Goal: Task Accomplishment & Management: Use online tool/utility

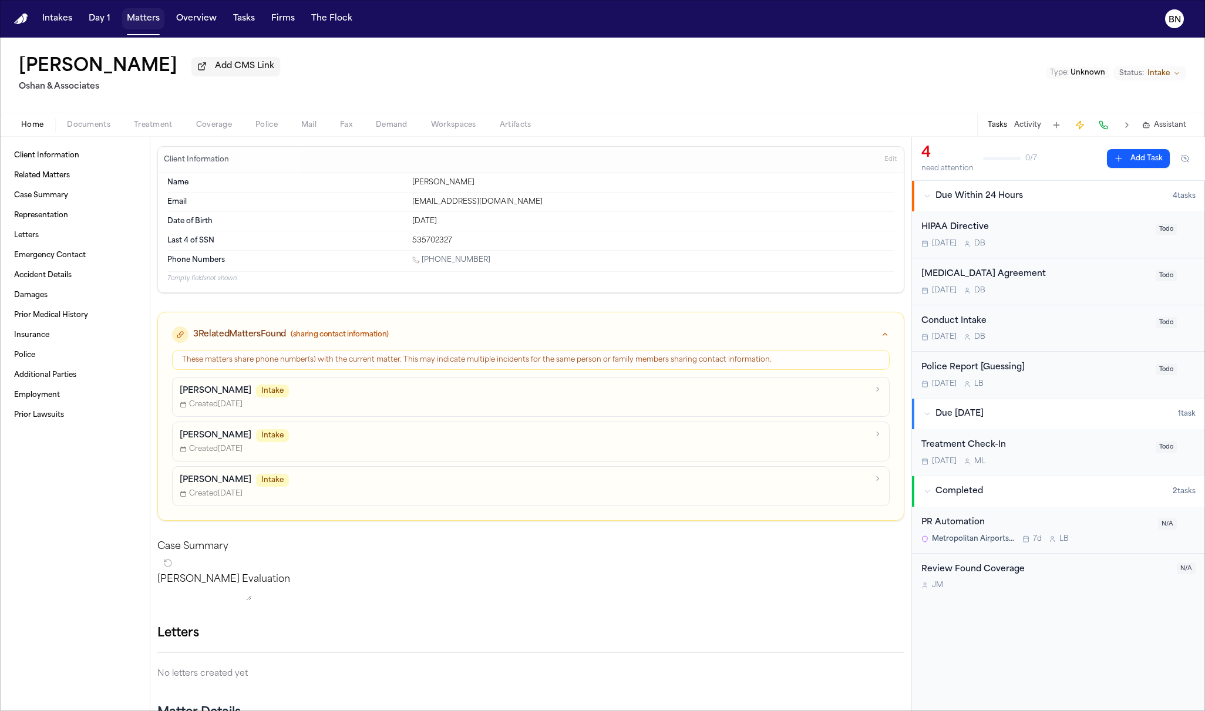
click at [147, 18] on button "Matters" at bounding box center [143, 18] width 42 height 21
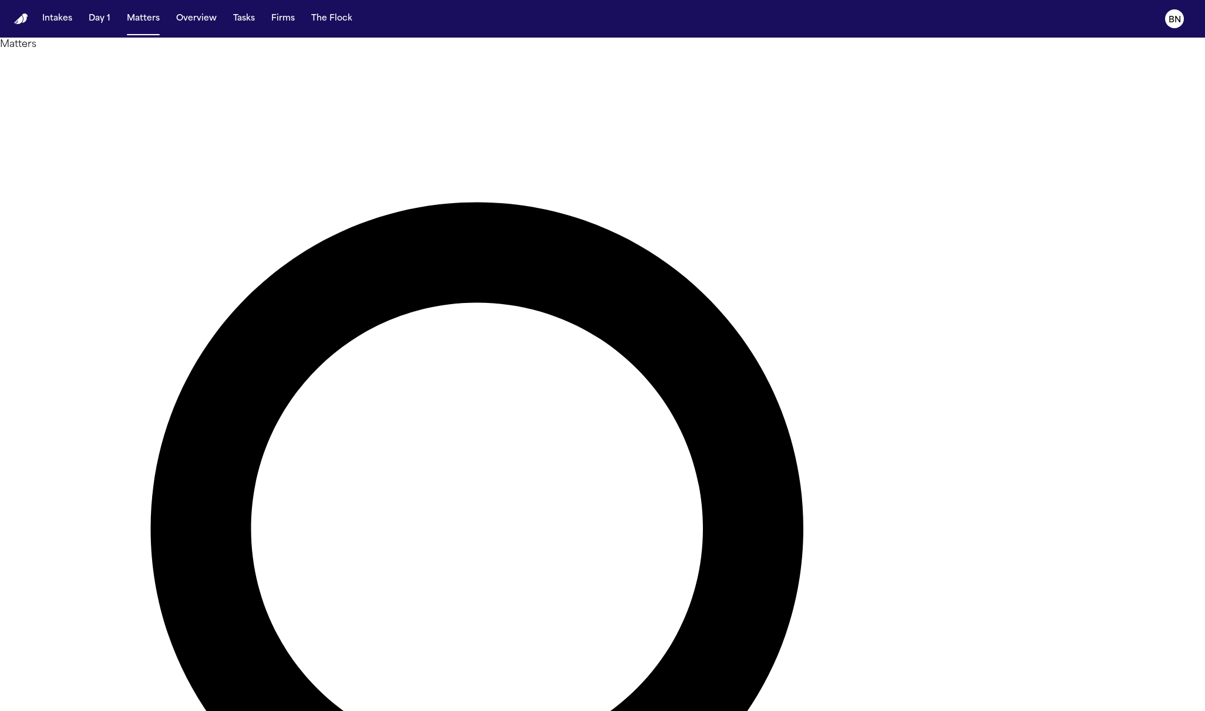
type input "*******"
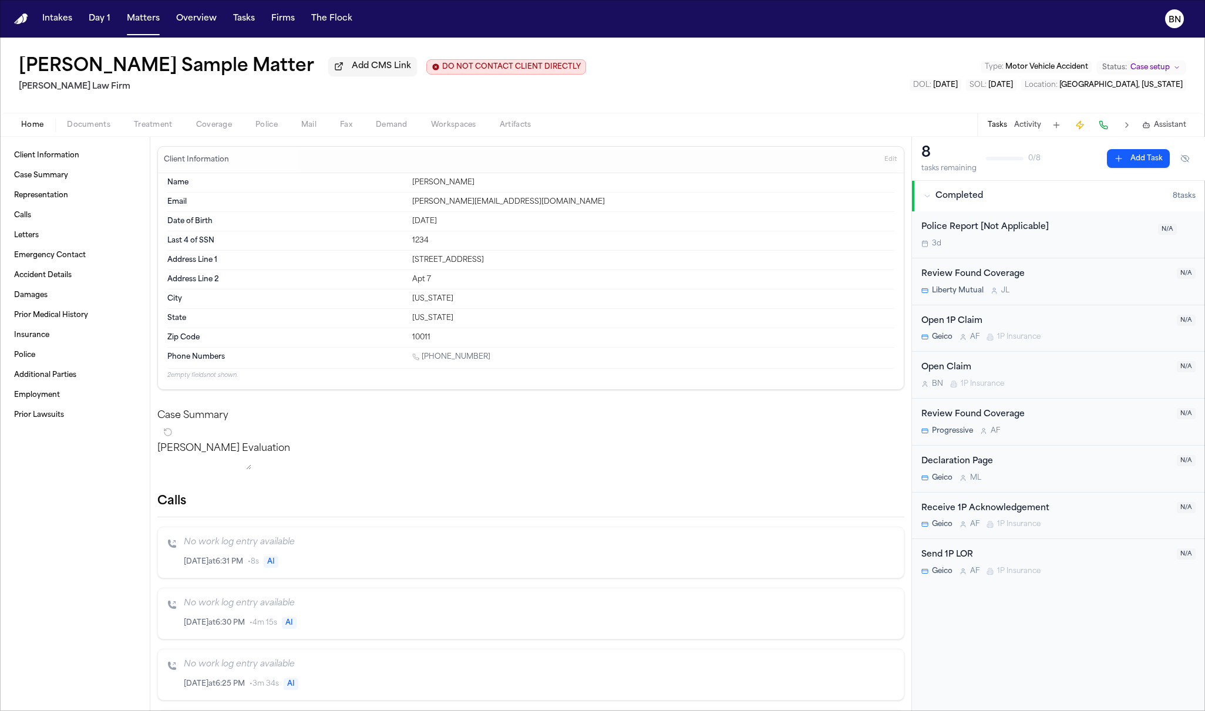
click at [308, 130] on span "Mail" at bounding box center [308, 124] width 15 height 9
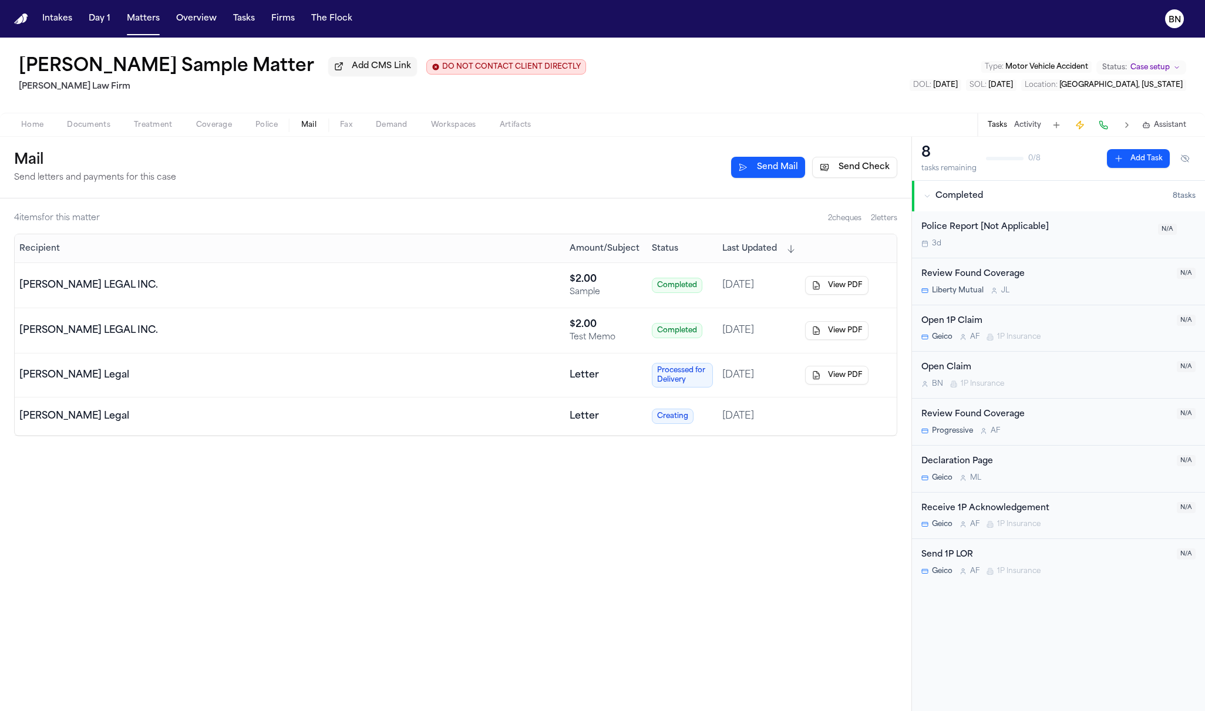
click at [772, 171] on button "Send Mail" at bounding box center [768, 167] width 74 height 21
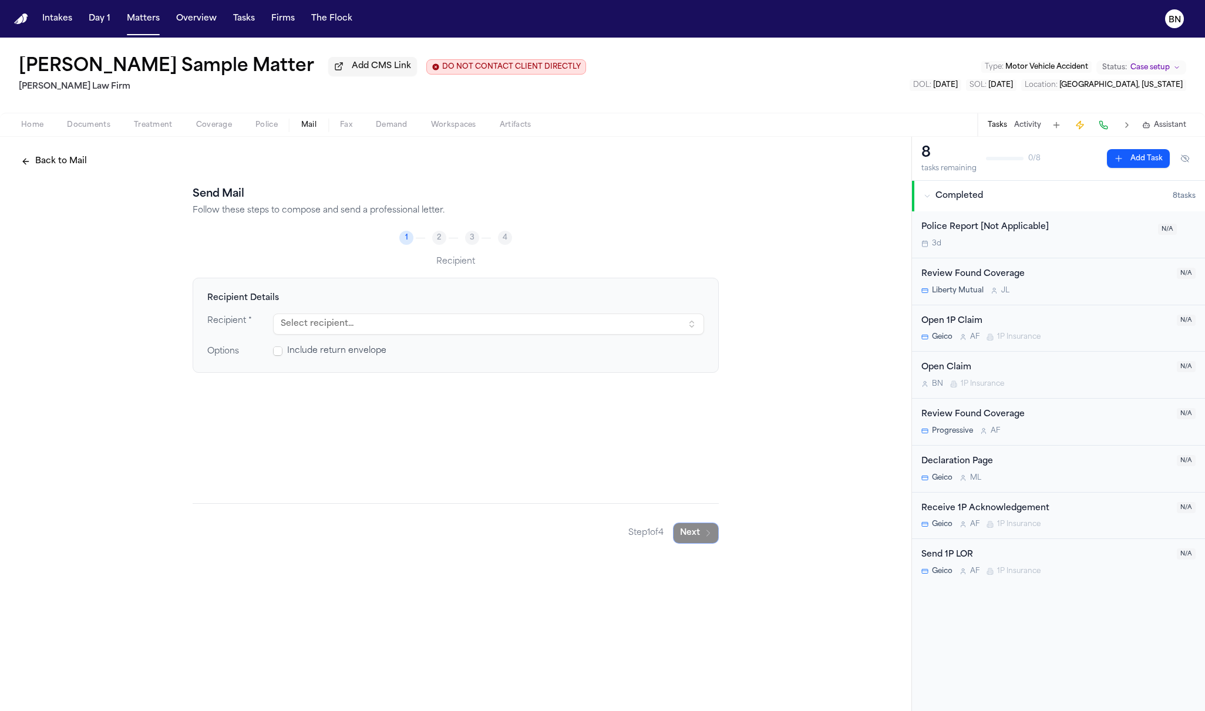
click at [345, 331] on button "Select recipient..." at bounding box center [488, 324] width 431 height 21
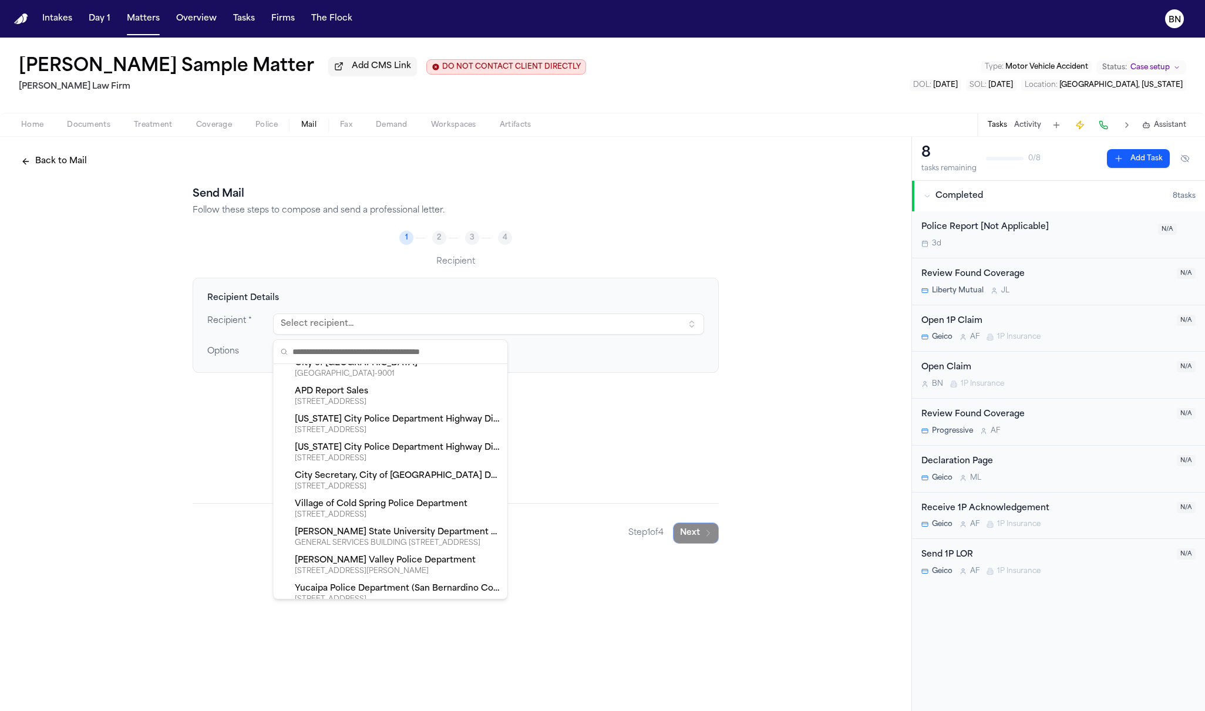
scroll to position [1429, 0]
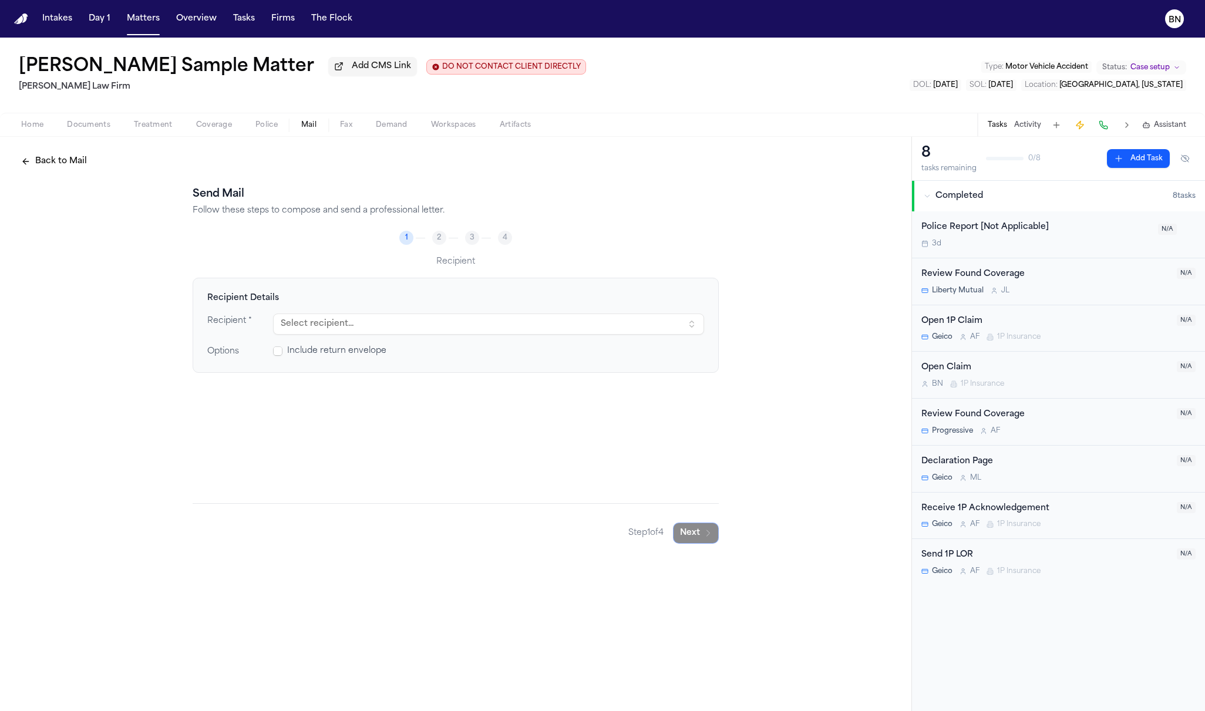
click at [462, 299] on h4 "Recipient Details" at bounding box center [455, 298] width 497 height 12
click at [1177, 21] on text "BN" at bounding box center [1175, 20] width 12 height 8
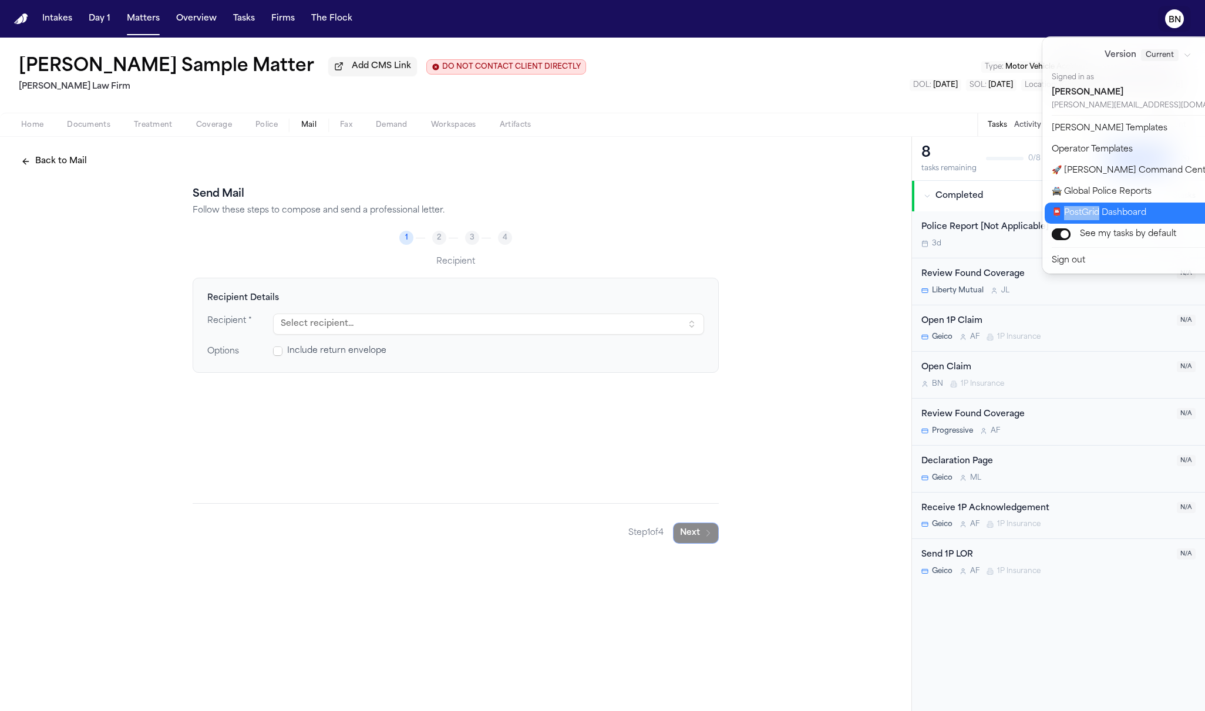
click at [1119, 210] on button "📮 PostGrid Dashboard" at bounding box center [1155, 213] width 221 height 21
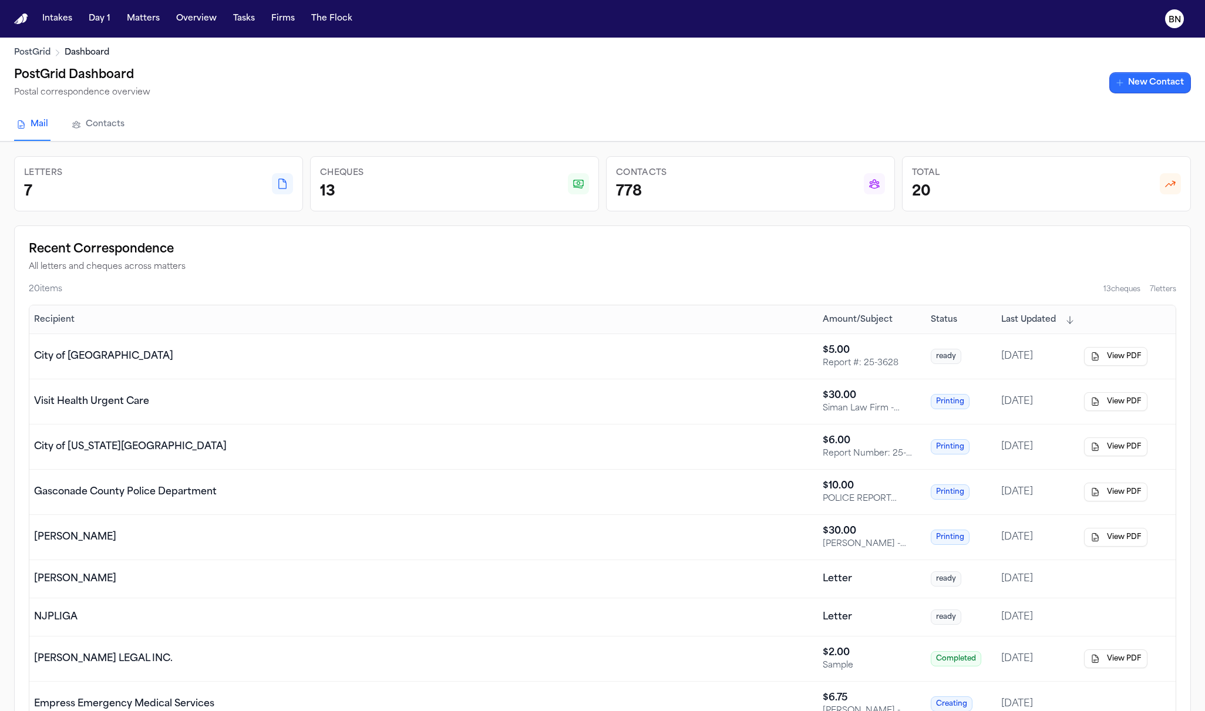
click at [1143, 85] on link "New Contact" at bounding box center [1150, 82] width 82 height 21
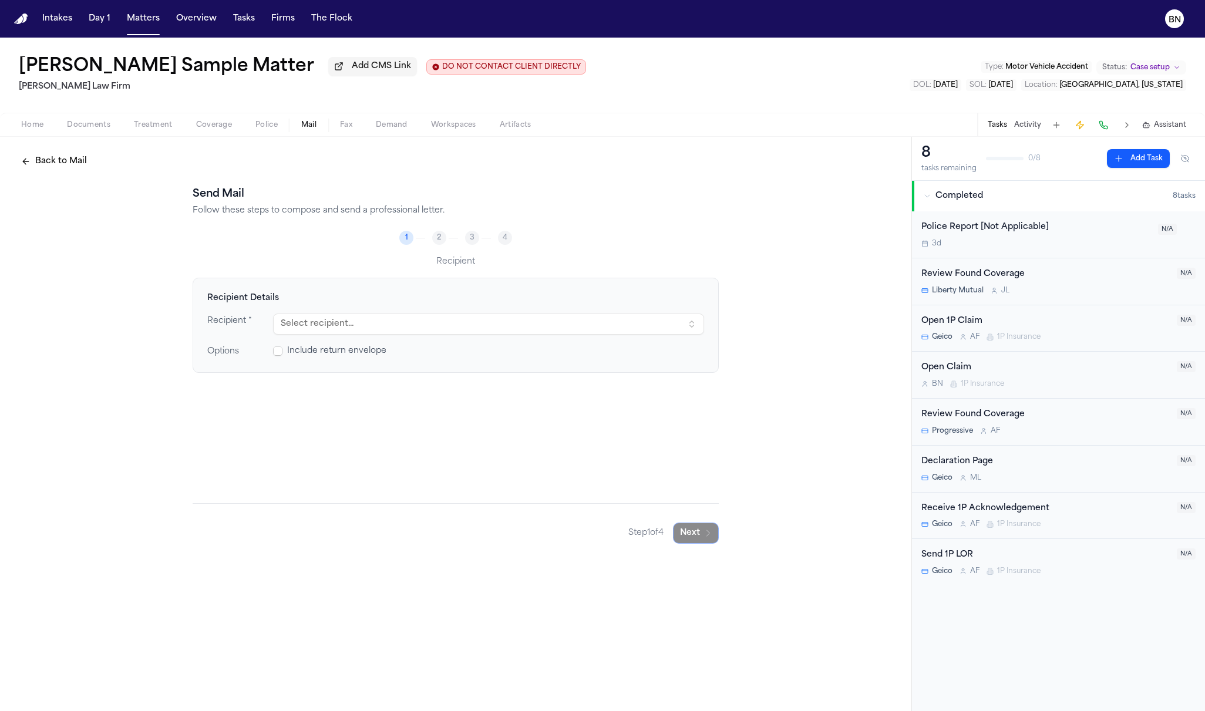
click at [440, 330] on button "Select recipient..." at bounding box center [488, 324] width 431 height 21
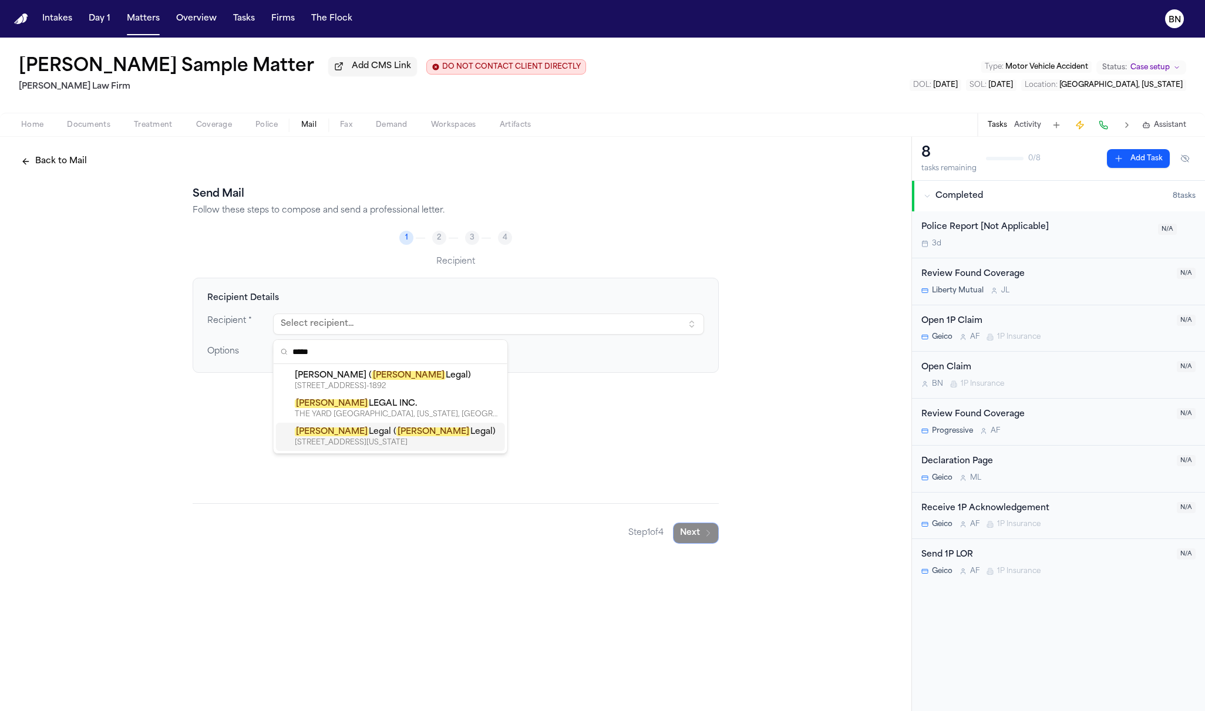
type input "*****"
click at [414, 433] on div "[PERSON_NAME] Legal ( [PERSON_NAME] Legal)" at bounding box center [398, 432] width 206 height 12
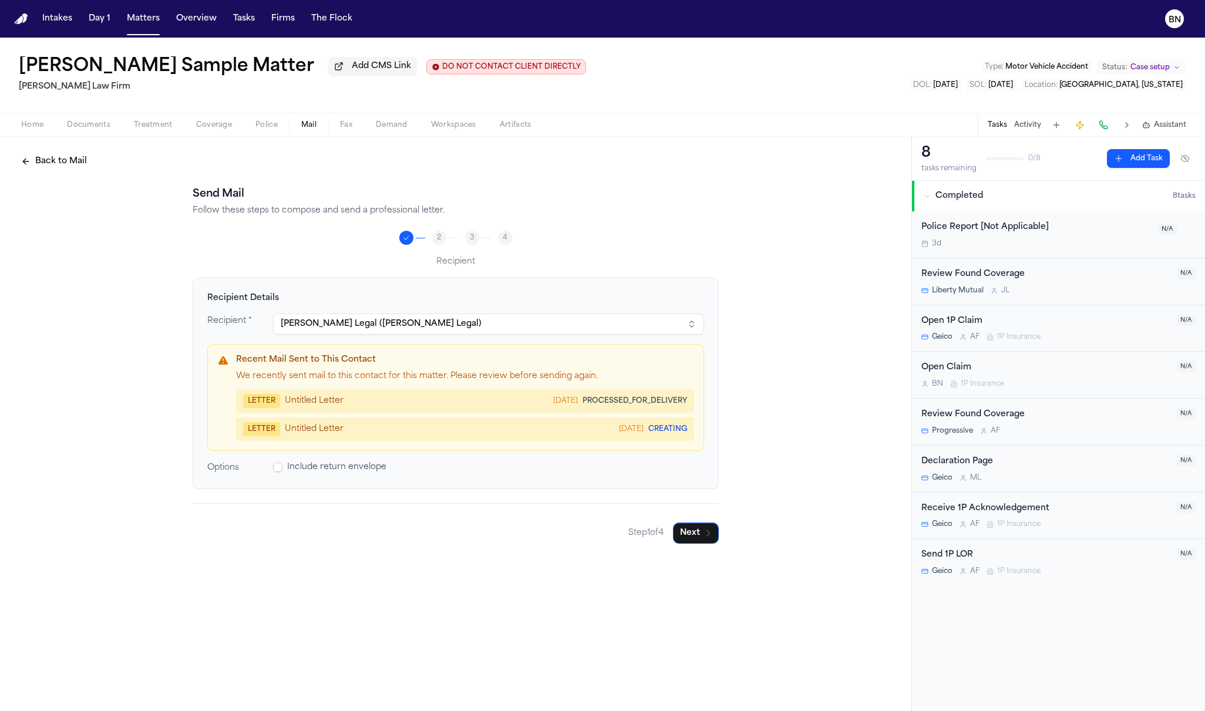
click at [267, 363] on h4 "Recent Mail Sent to This Contact" at bounding box center [465, 360] width 458 height 12
click at [391, 366] on h4 "Recent Mail Sent to This Contact" at bounding box center [465, 360] width 458 height 12
click at [278, 471] on span at bounding box center [277, 467] width 9 height 9
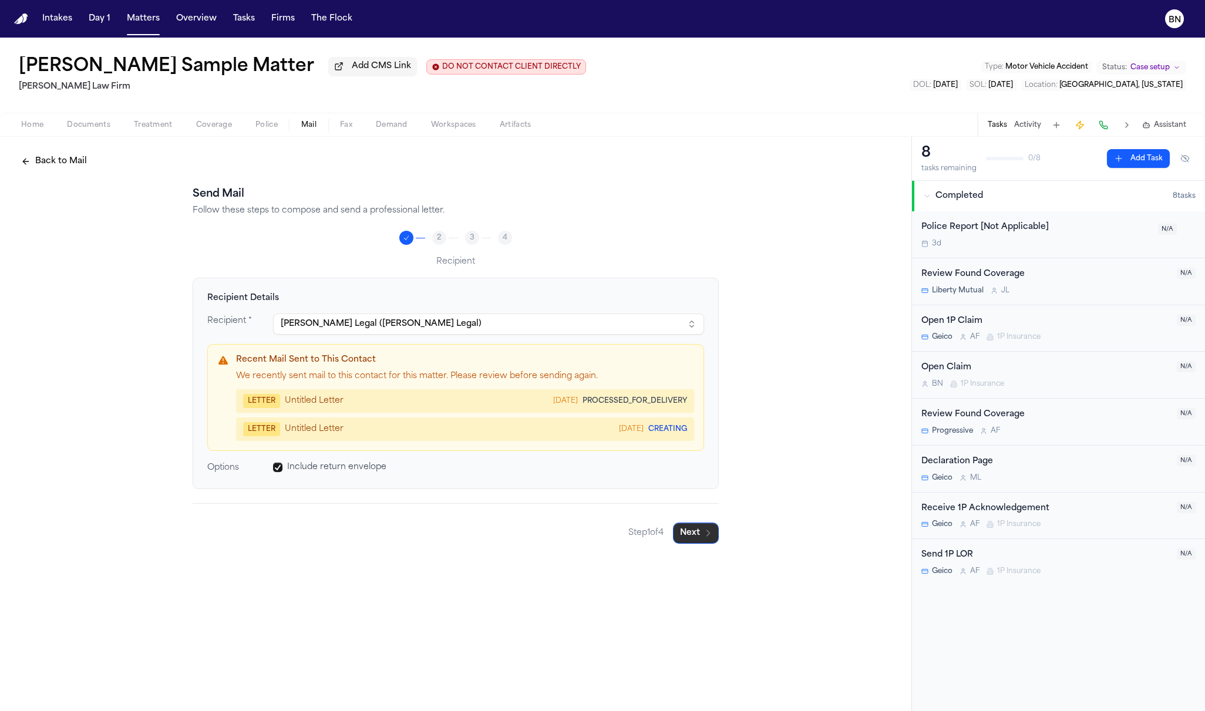
click at [687, 539] on button "Next" at bounding box center [696, 533] width 46 height 21
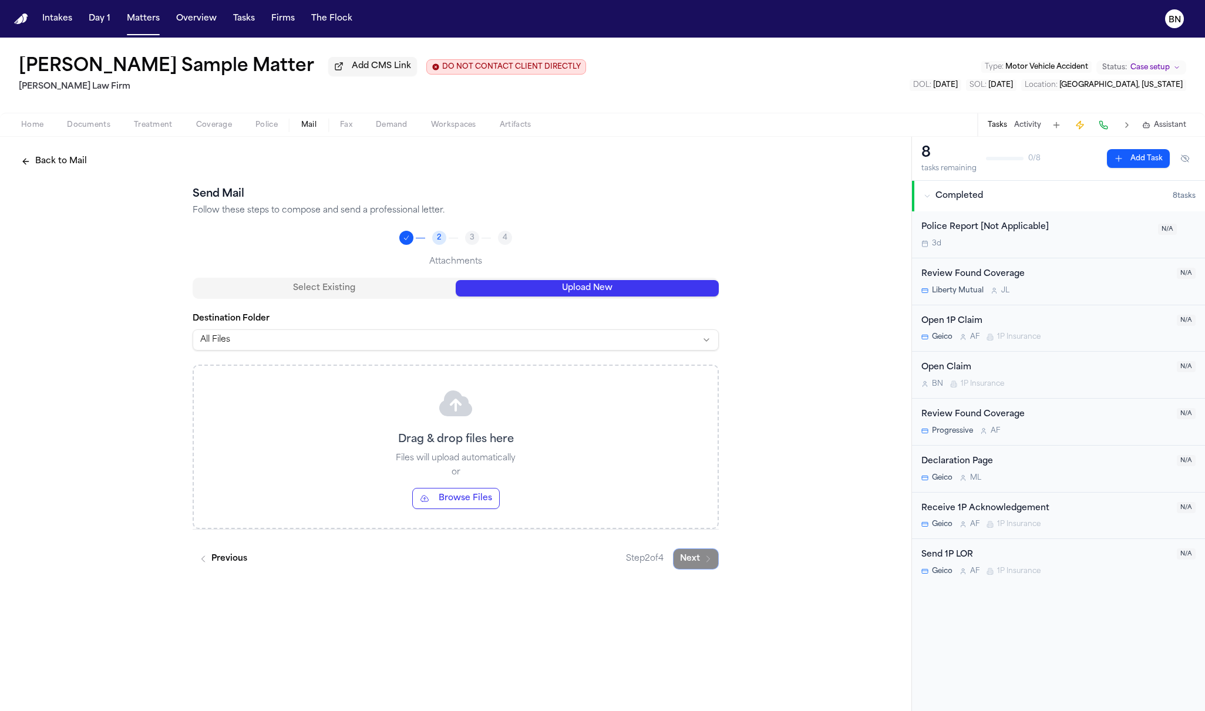
click at [566, 294] on button "Upload New" at bounding box center [587, 288] width 263 height 16
click at [411, 284] on button "Select Existing" at bounding box center [324, 288] width 263 height 16
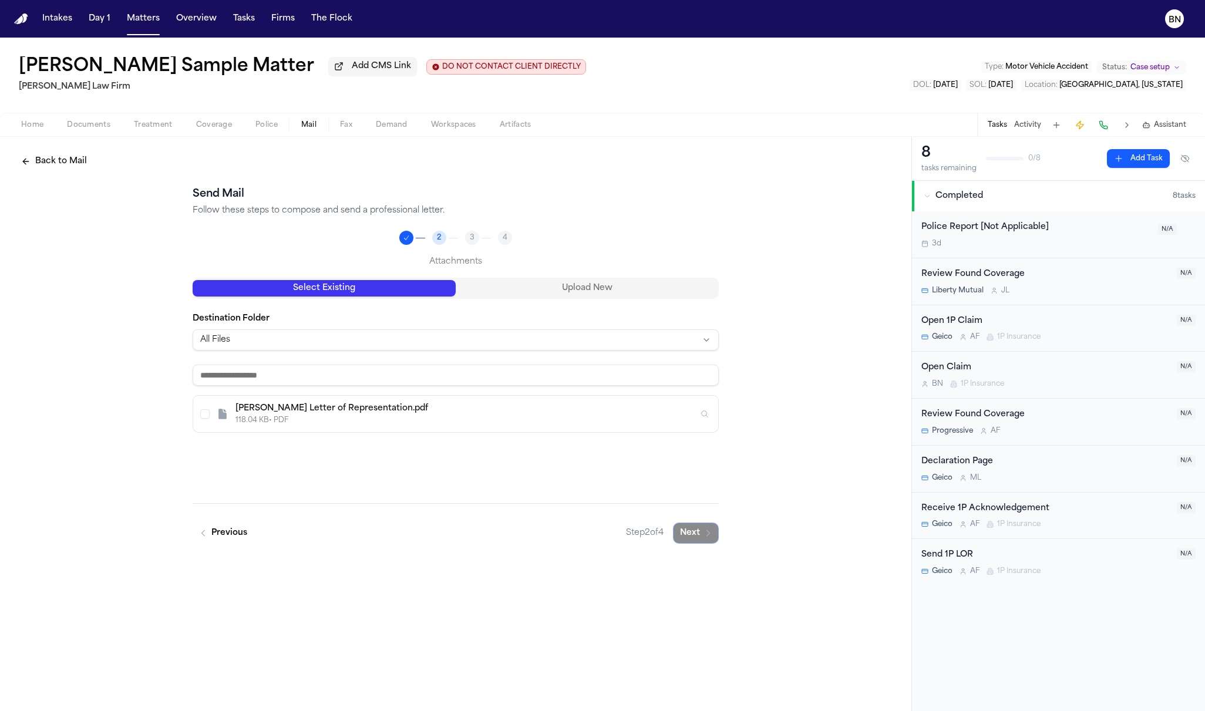
click at [559, 425] on div "118.04 KB • PDF" at bounding box center [467, 420] width 463 height 9
click at [692, 537] on button "Next" at bounding box center [696, 533] width 46 height 21
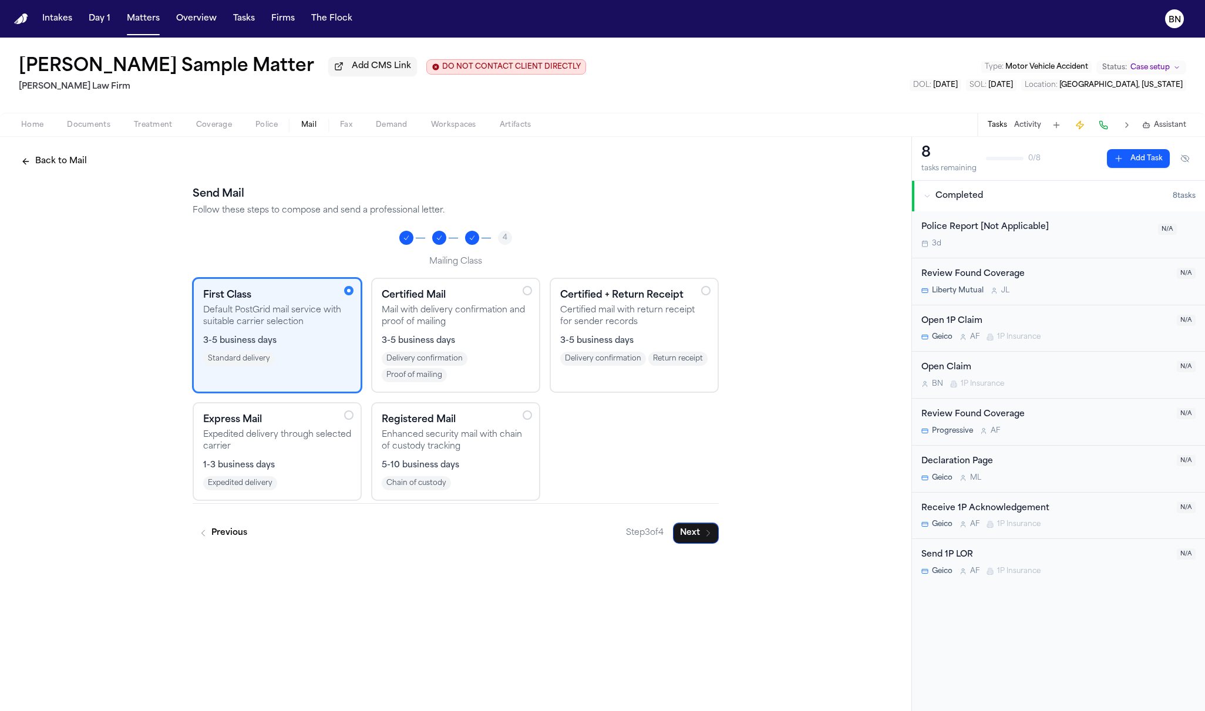
click at [510, 337] on div "Certified Mail Mail with delivery confirmation and proof of mailing 3-5 busines…" at bounding box center [456, 335] width 148 height 94
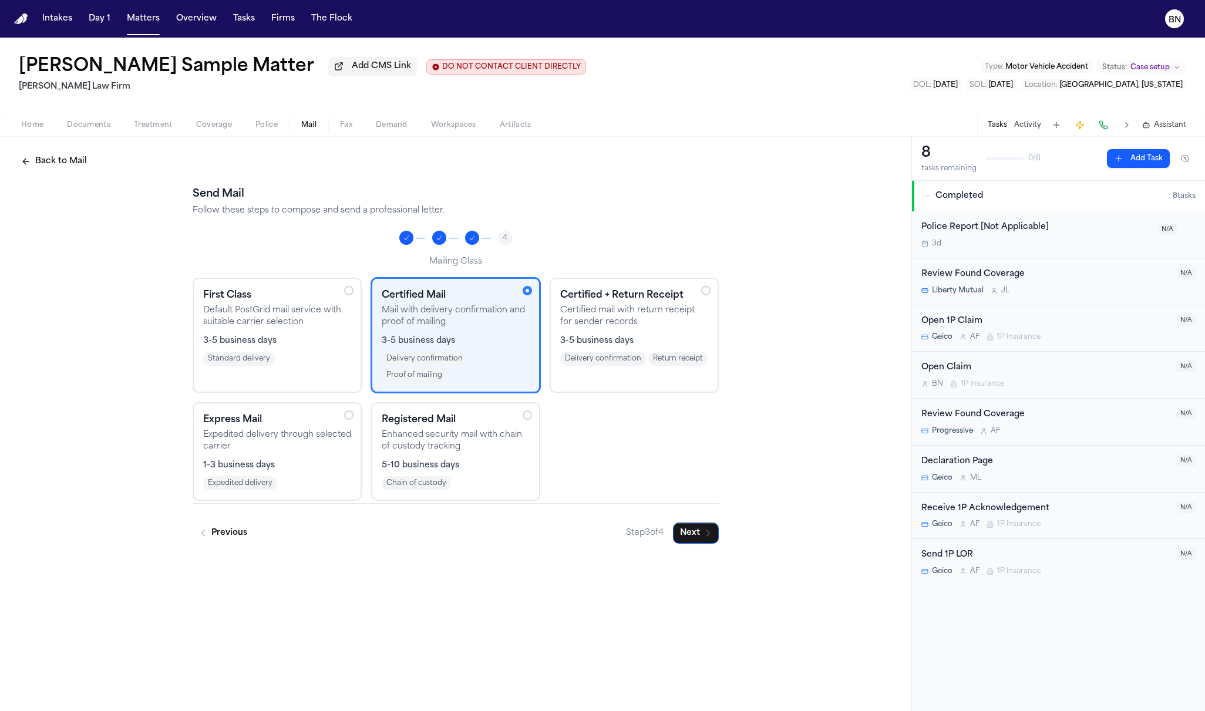
click at [621, 325] on p "Certified mail with return receipt for sender records" at bounding box center [634, 316] width 148 height 23
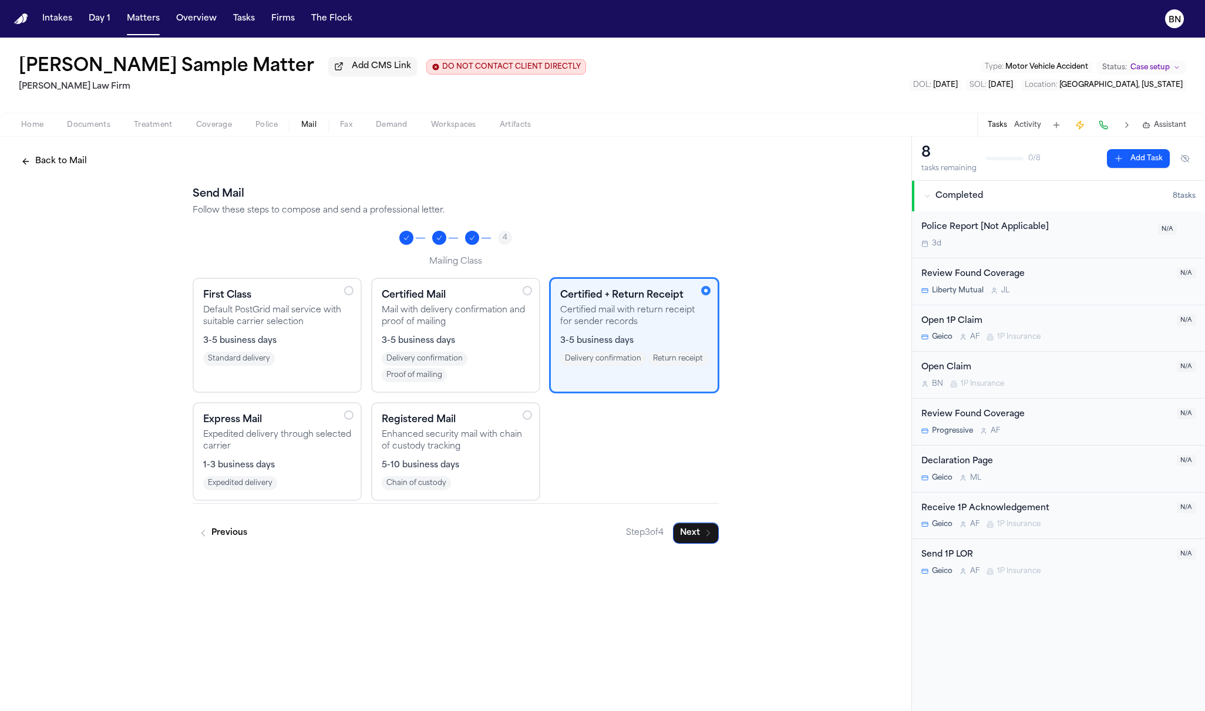
click at [334, 427] on h3 "Express Mail" at bounding box center [277, 420] width 148 height 14
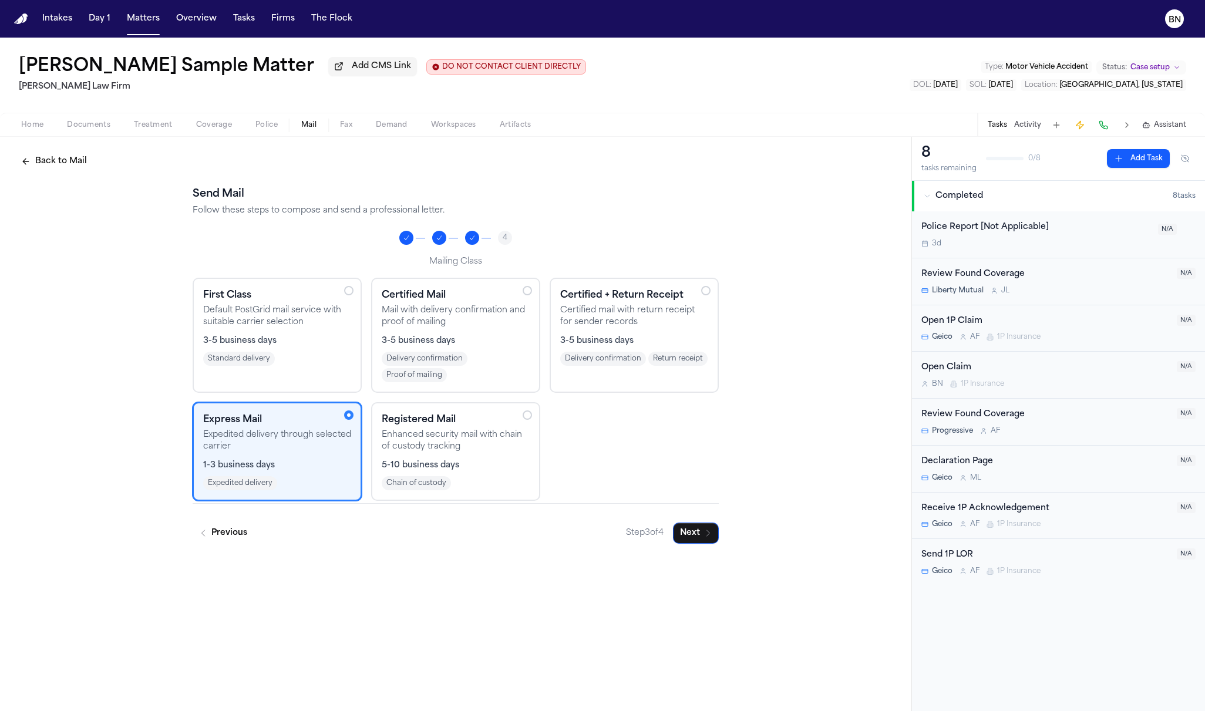
click at [301, 356] on div "Standard delivery" at bounding box center [277, 359] width 148 height 14
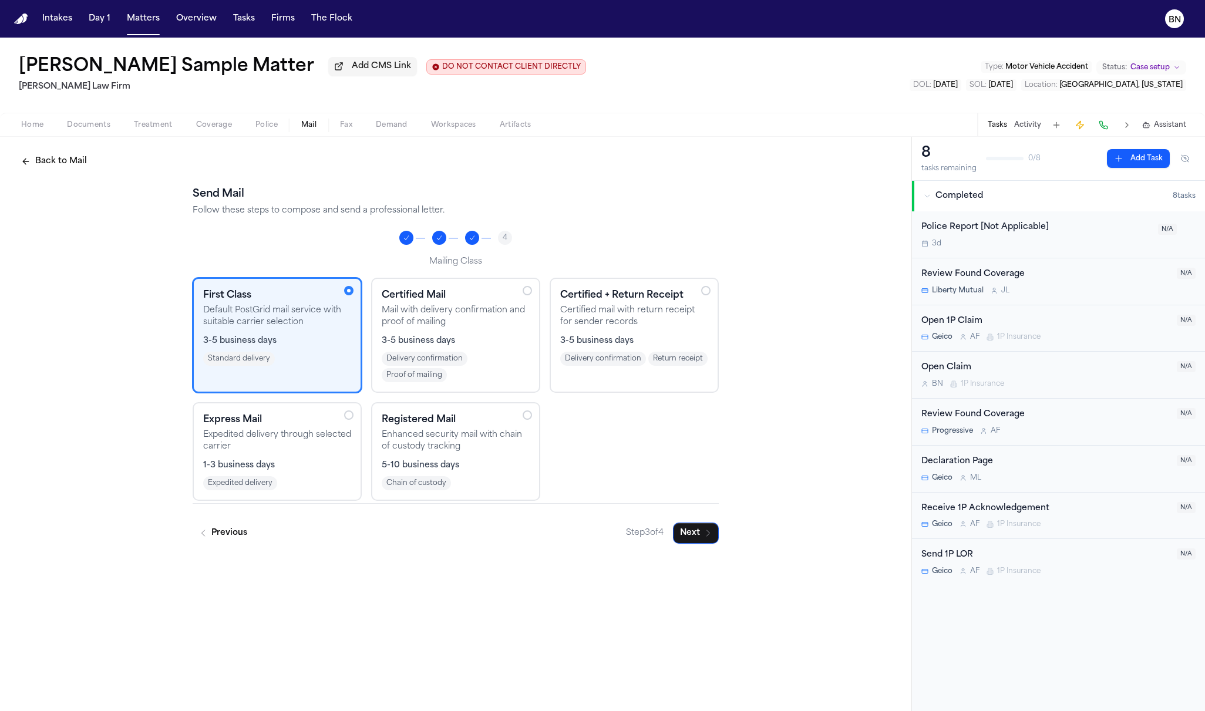
click at [610, 344] on span "3-5 business days" at bounding box center [596, 341] width 73 height 12
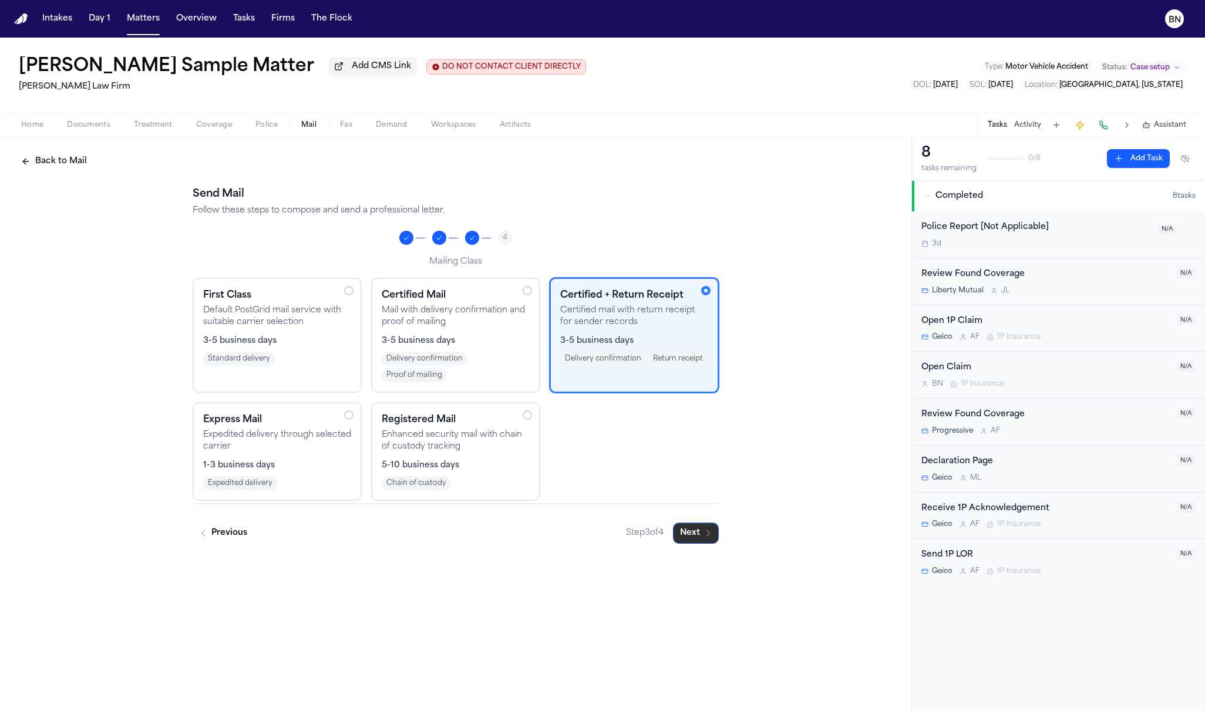
click at [709, 538] on icon "button" at bounding box center [708, 533] width 9 height 9
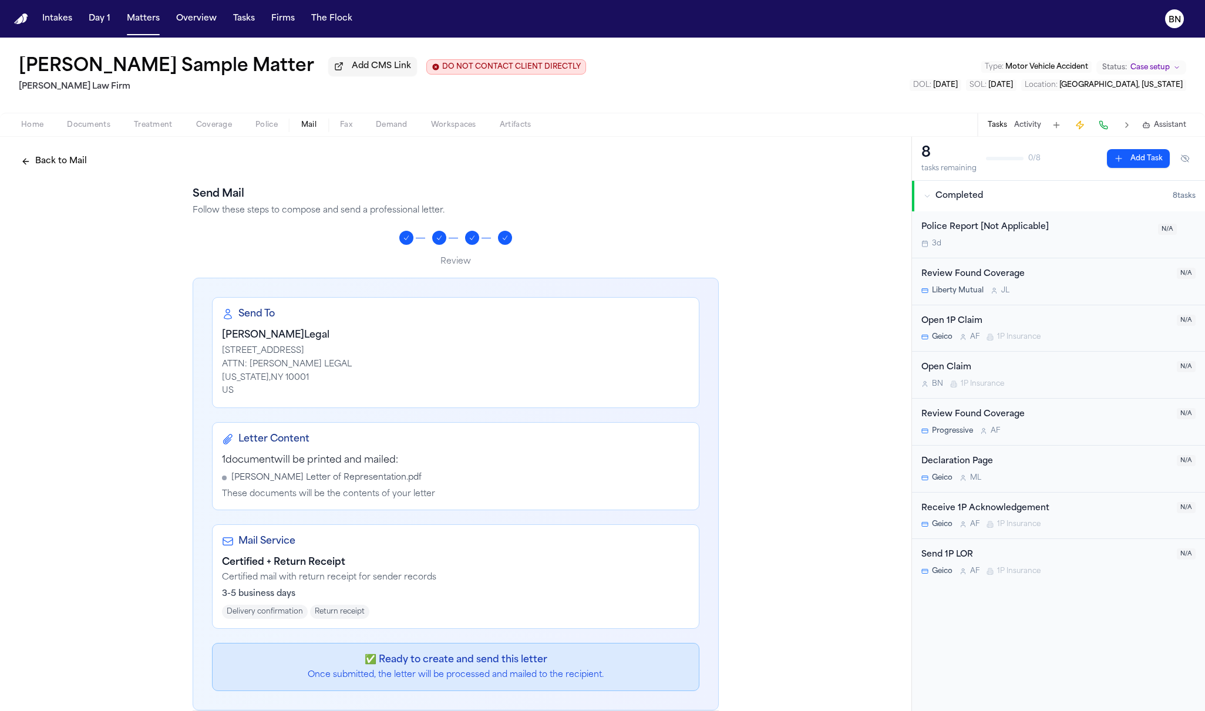
scroll to position [54, 0]
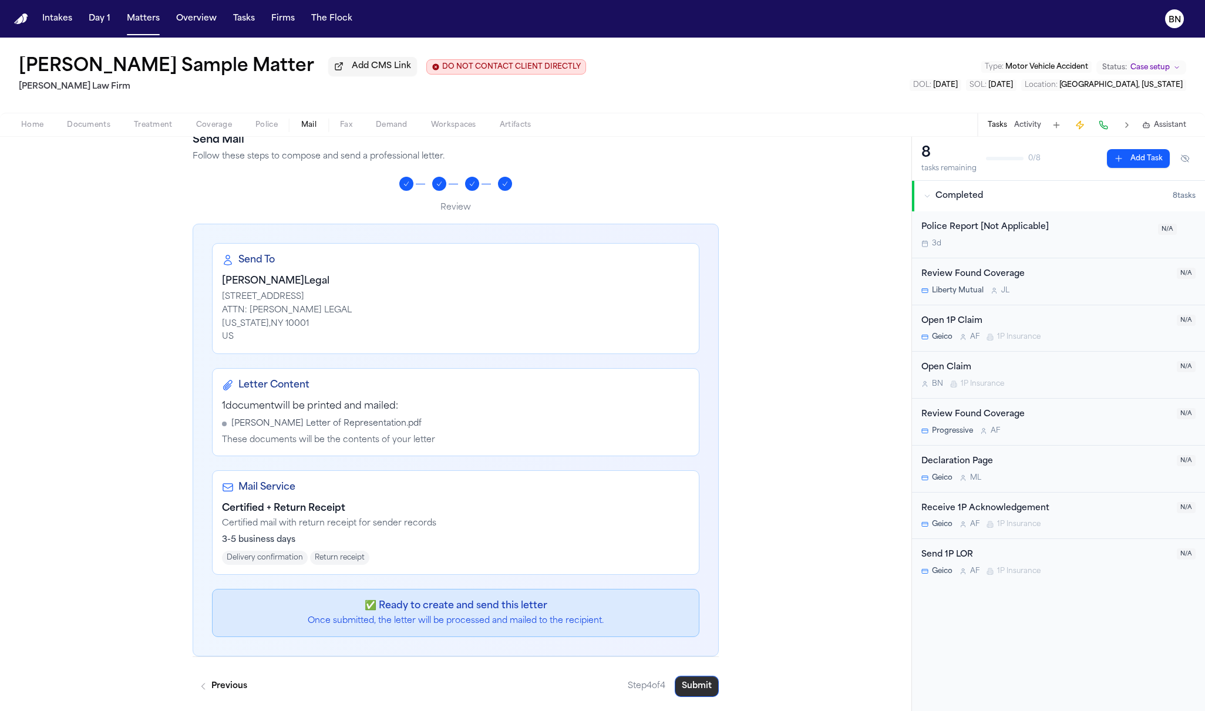
click at [696, 692] on button "Submit" at bounding box center [697, 686] width 44 height 21
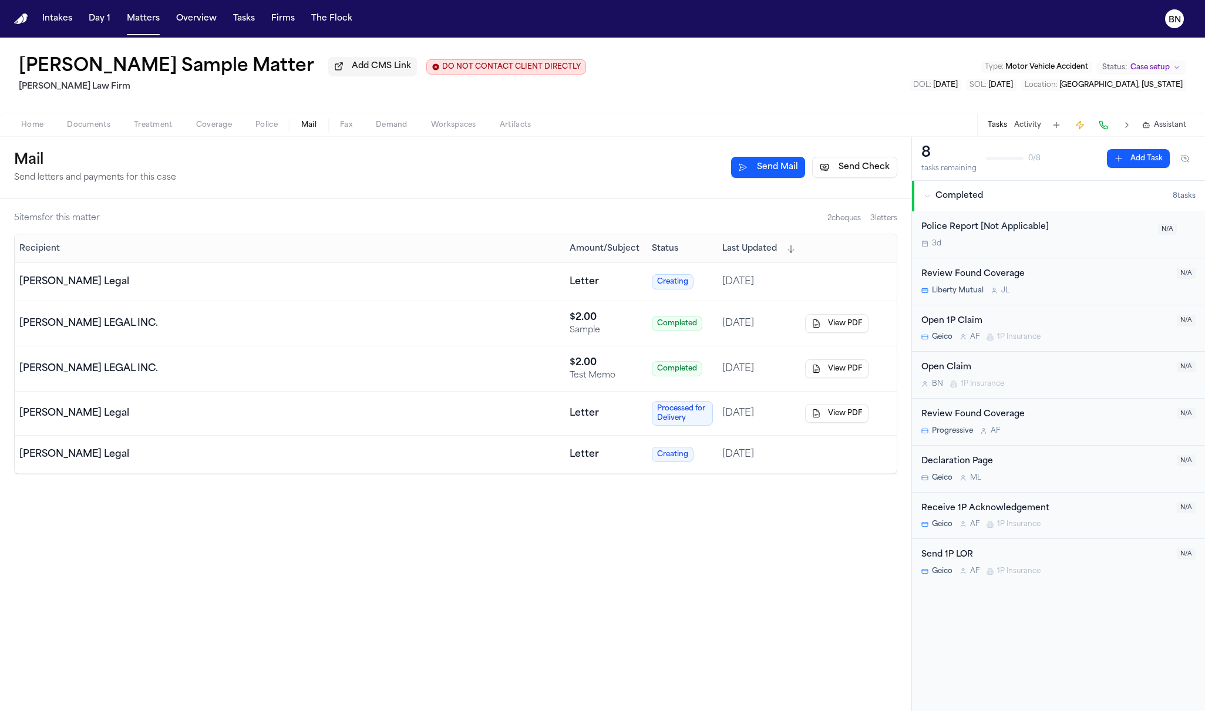
click at [472, 283] on div "[PERSON_NAME] Legal" at bounding box center [289, 282] width 541 height 14
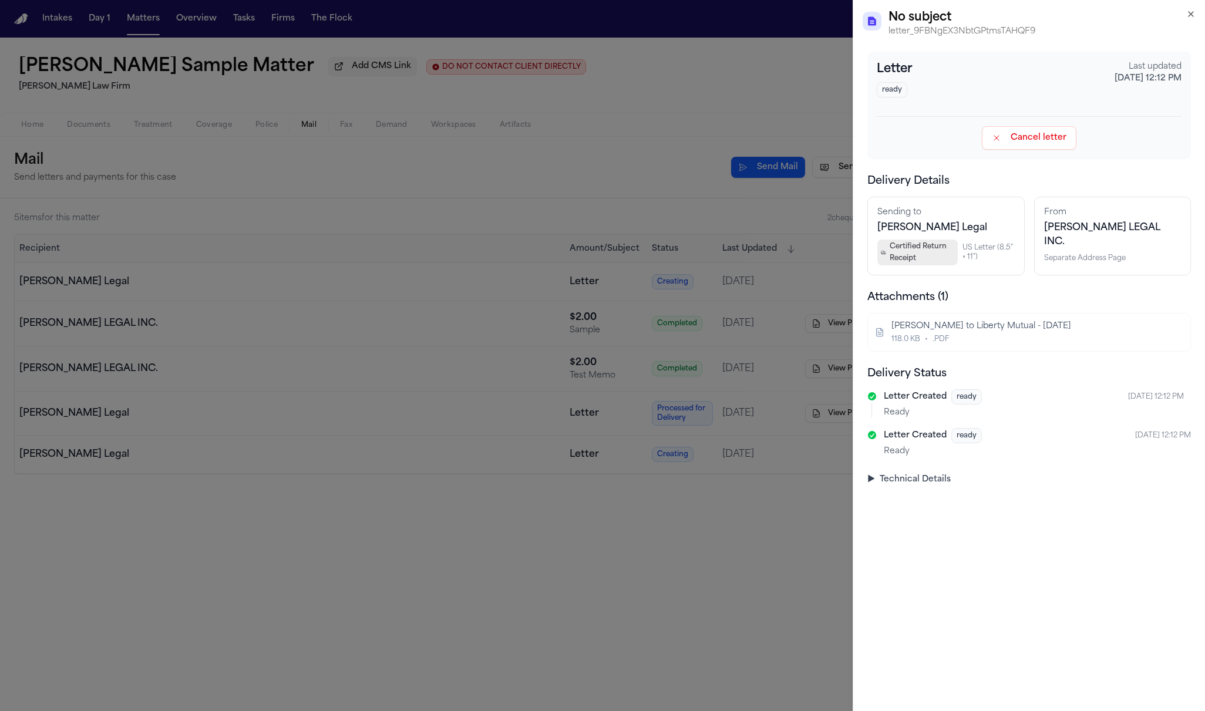
click at [938, 478] on summary "▶ Technical Details" at bounding box center [1029, 480] width 324 height 12
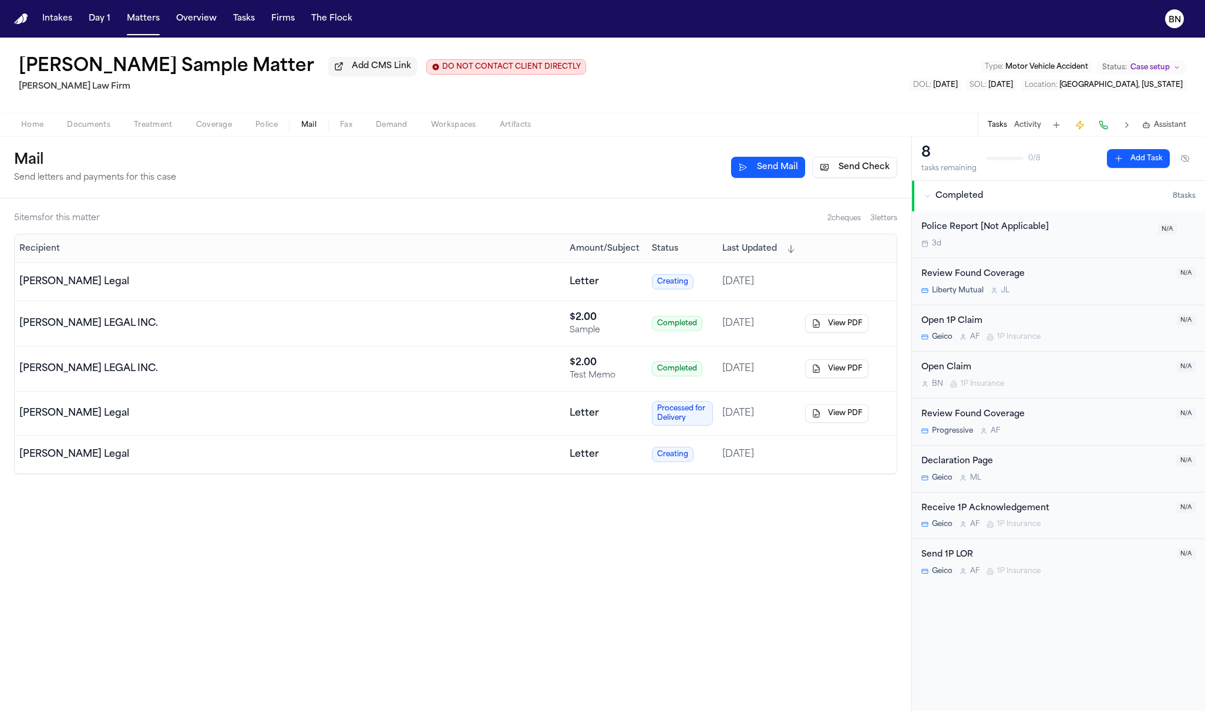
click at [856, 168] on button "Send Check" at bounding box center [854, 167] width 85 height 21
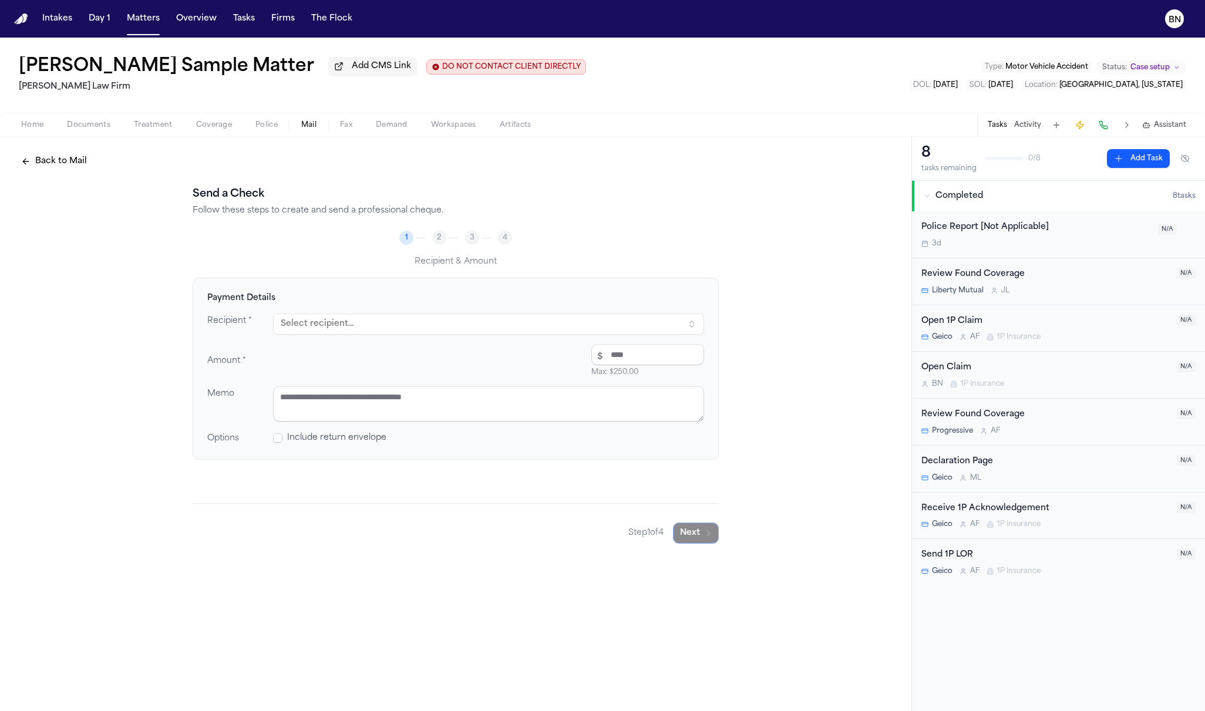
click at [490, 329] on button "Select recipient..." at bounding box center [488, 324] width 431 height 21
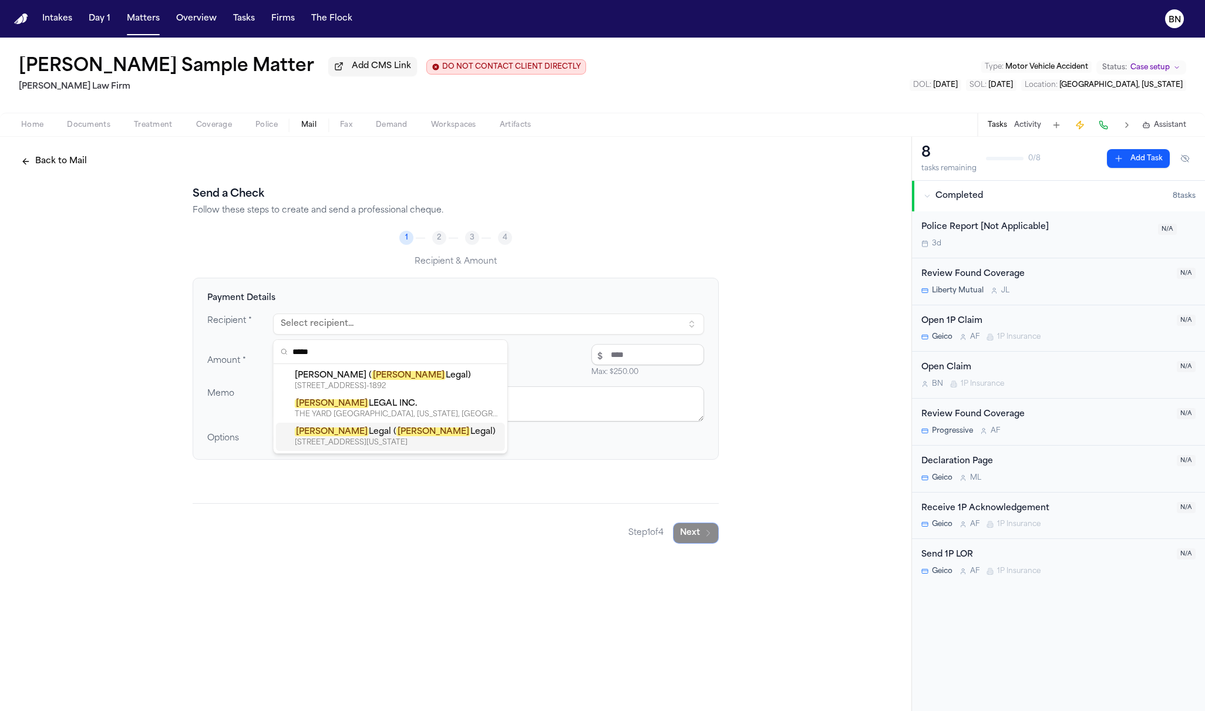
type input "*****"
click at [400, 429] on div "[PERSON_NAME] Legal ( [PERSON_NAME] Legal)" at bounding box center [398, 432] width 206 height 12
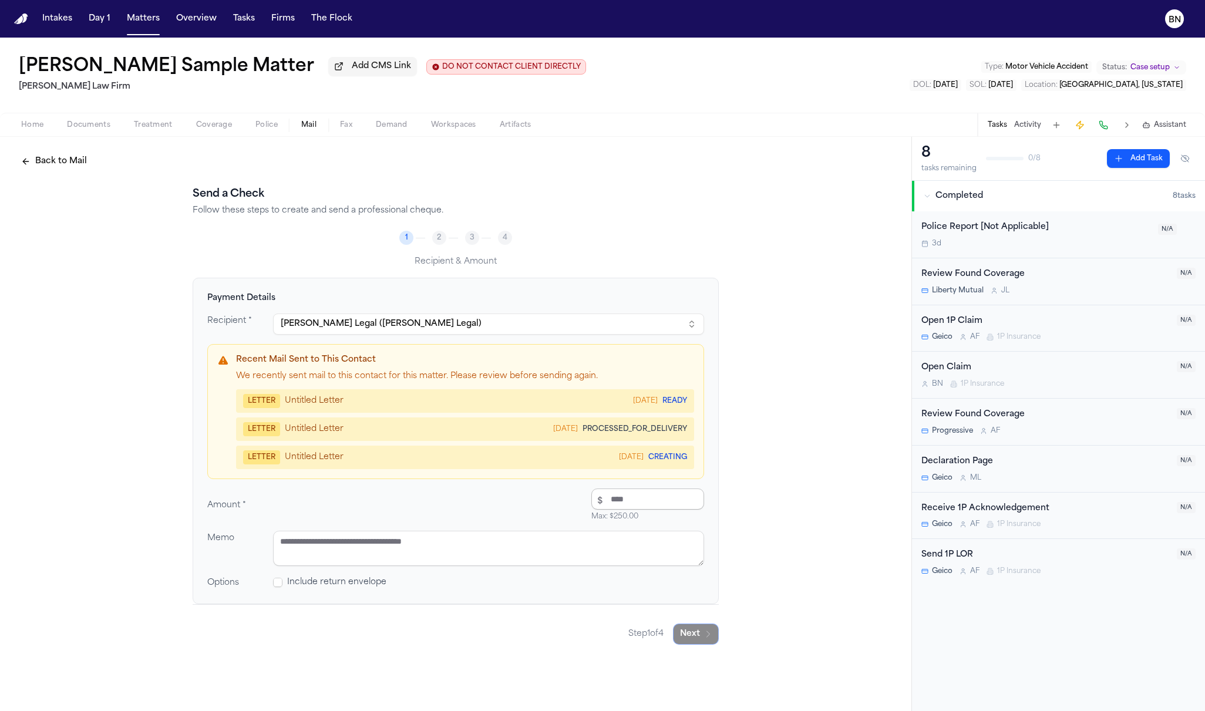
click at [627, 500] on input "number" at bounding box center [647, 499] width 113 height 21
type input "****"
click at [592, 550] on textarea at bounding box center [488, 548] width 431 height 35
type textarea "******"
click at [337, 591] on div "Payment Details Recipient * [PERSON_NAME] Legal ([PERSON_NAME] Legal) Recent Ma…" at bounding box center [456, 441] width 526 height 327
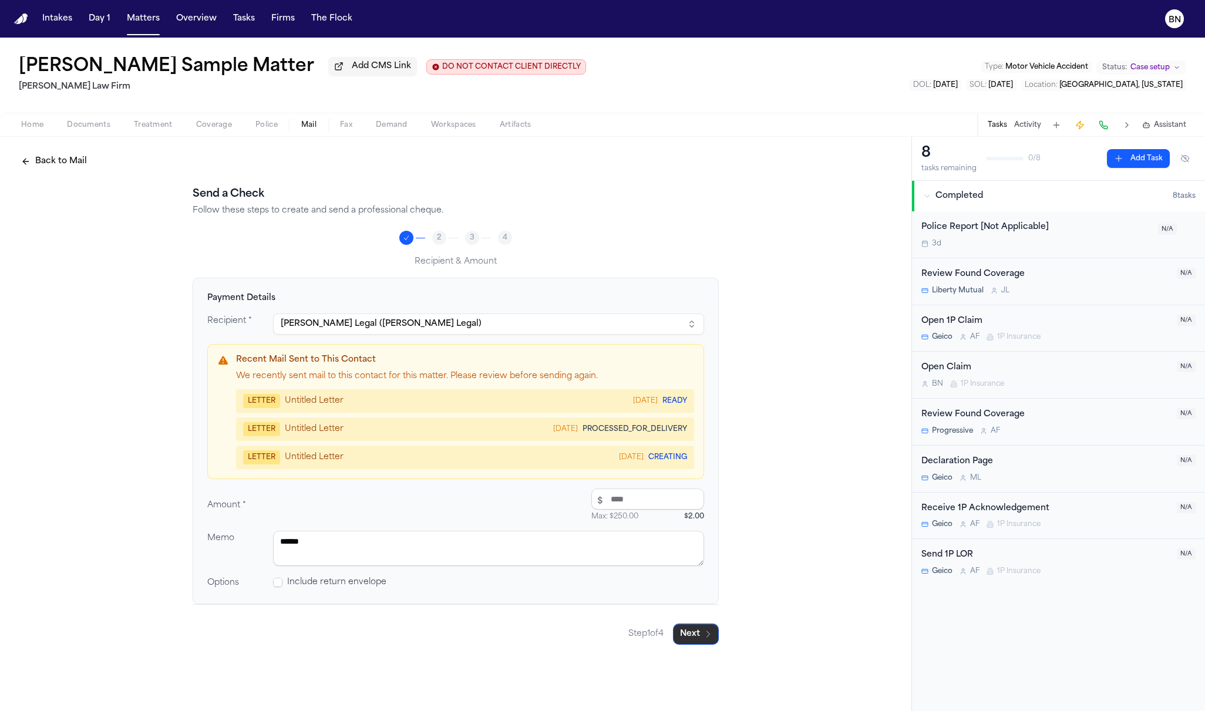
click at [701, 640] on button "Next" at bounding box center [696, 634] width 46 height 21
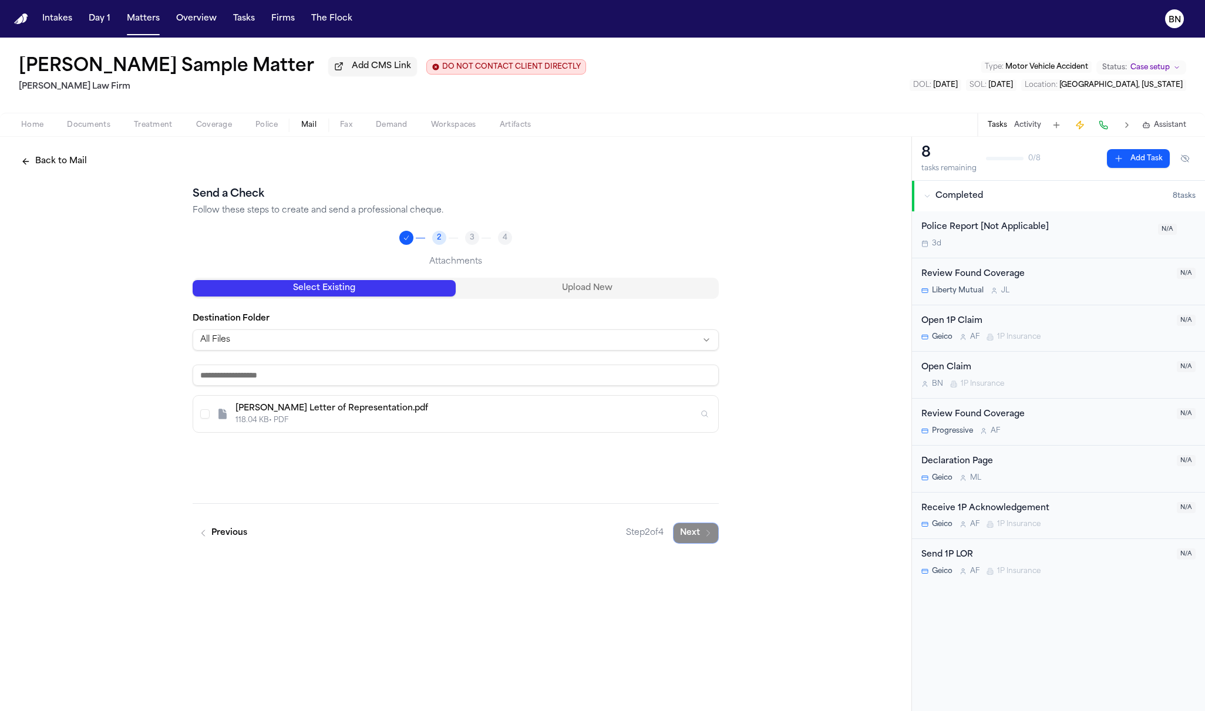
click at [453, 435] on div "Select Existing Upload New Destination Folder All Files [PERSON_NAME] Letter of…" at bounding box center [456, 391] width 526 height 226
click at [453, 418] on div "118.04 KB • PDF" at bounding box center [467, 420] width 463 height 9
click at [694, 534] on button "Next" at bounding box center [696, 533] width 46 height 21
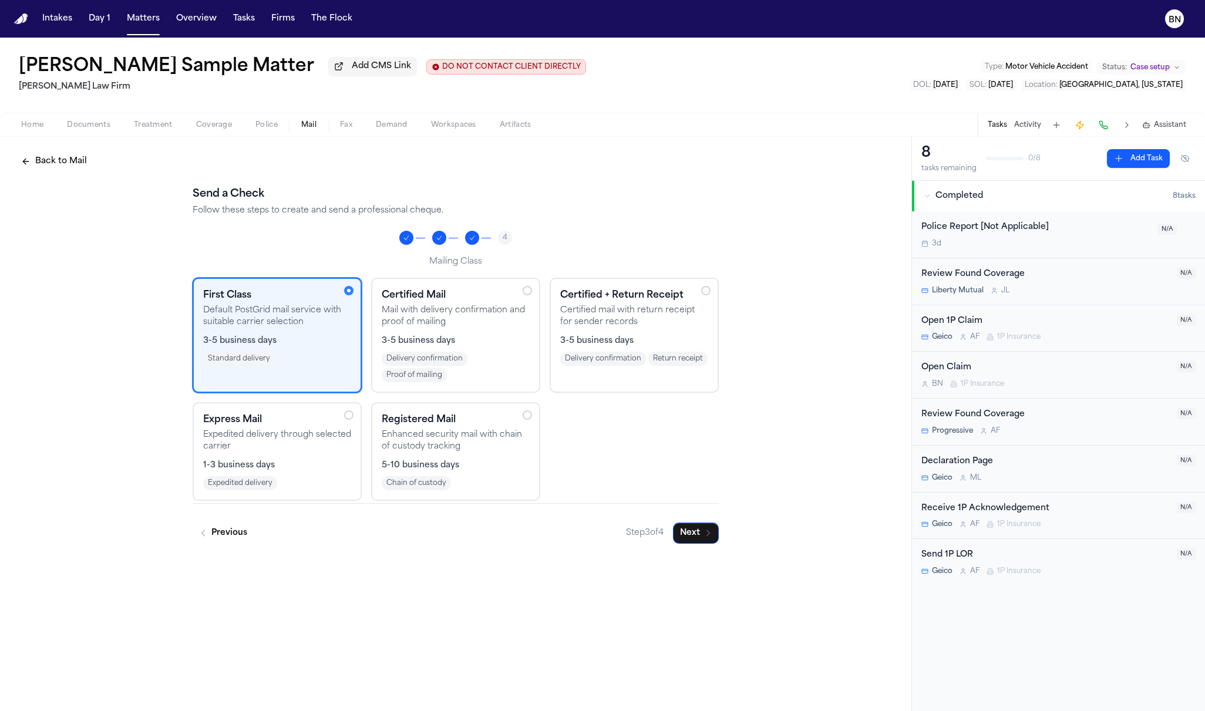
click at [340, 435] on p "Expedited delivery through selected carrier" at bounding box center [277, 440] width 148 height 23
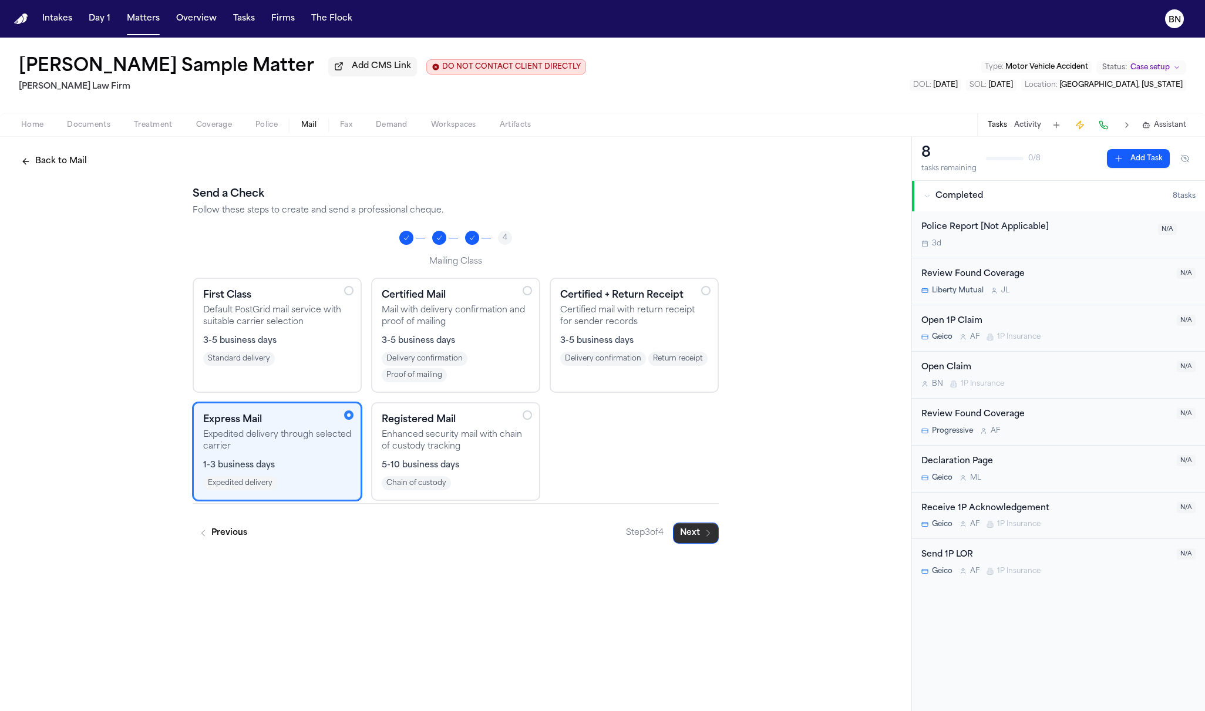
click at [708, 536] on icon "button" at bounding box center [708, 533] width 3 height 6
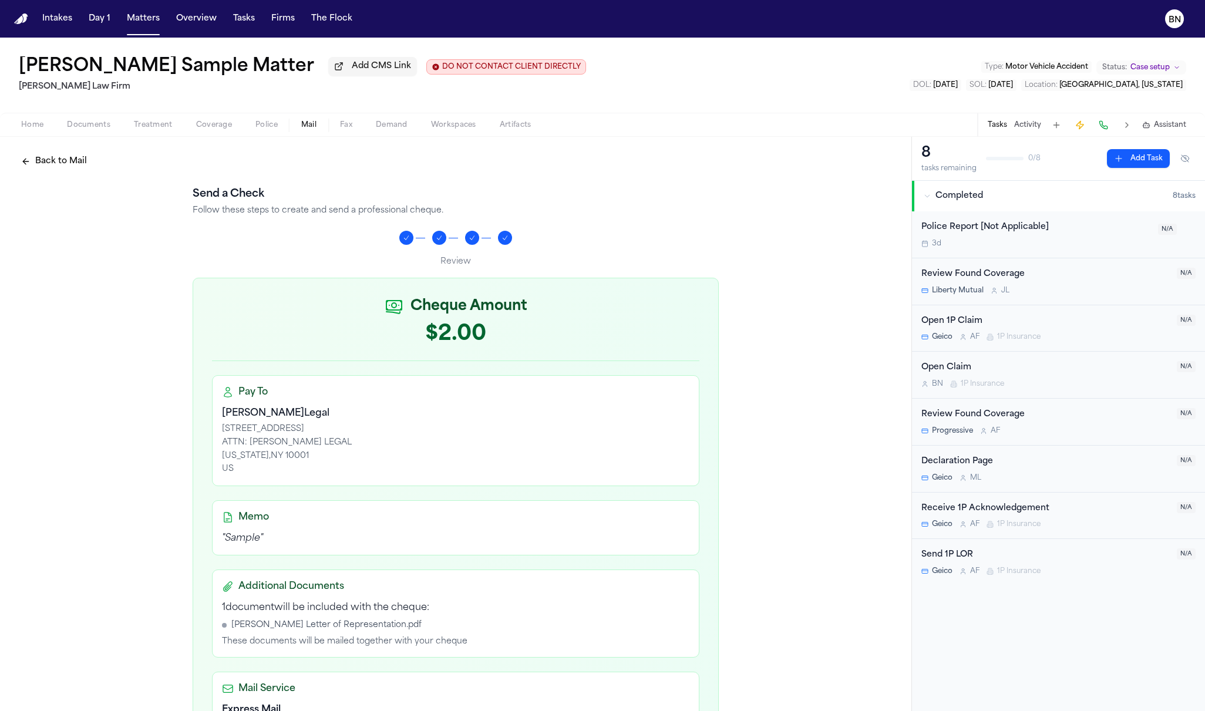
scroll to position [201, 0]
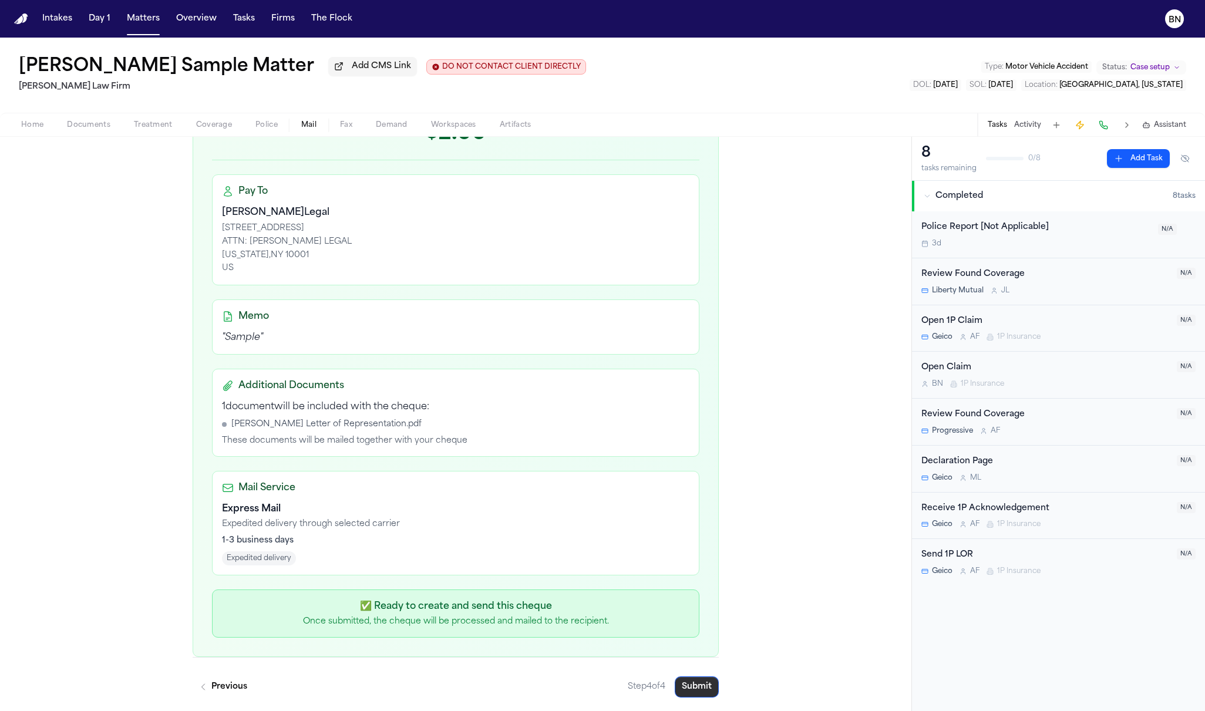
click at [690, 695] on button "Submit" at bounding box center [697, 687] width 44 height 21
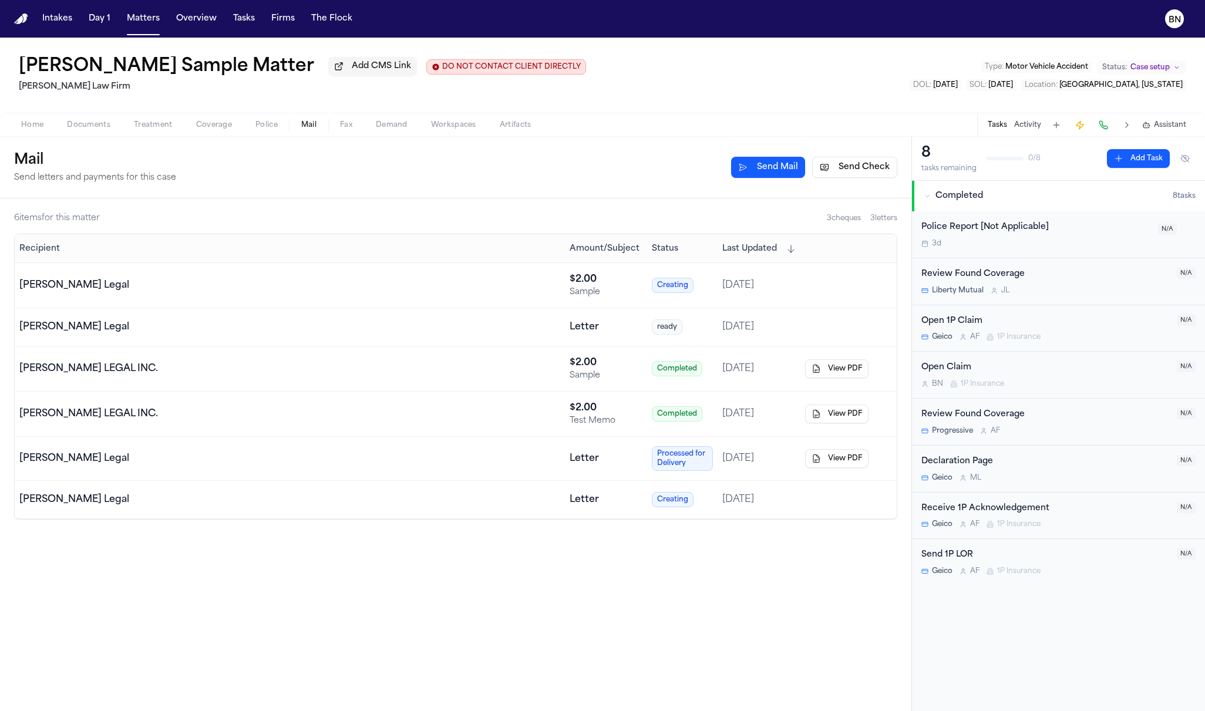
click at [146, 130] on span "Treatment" at bounding box center [153, 124] width 39 height 9
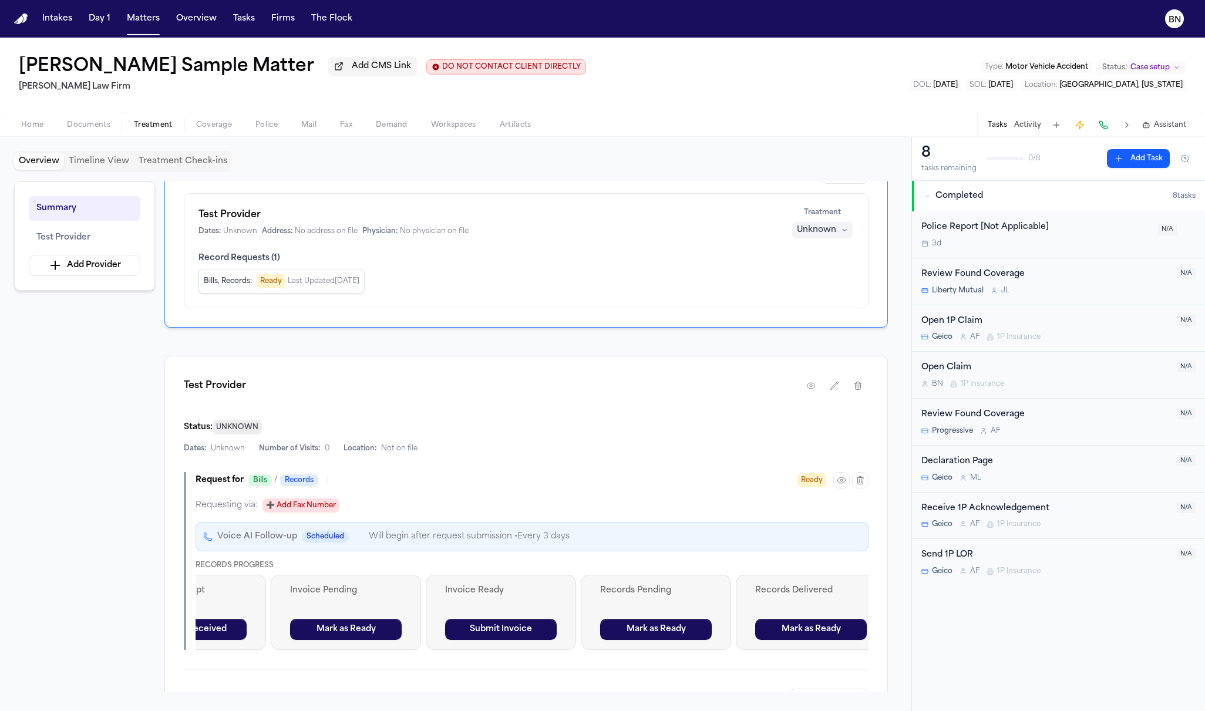
scroll to position [72, 0]
click at [32, 126] on span "Home" at bounding box center [32, 124] width 22 height 9
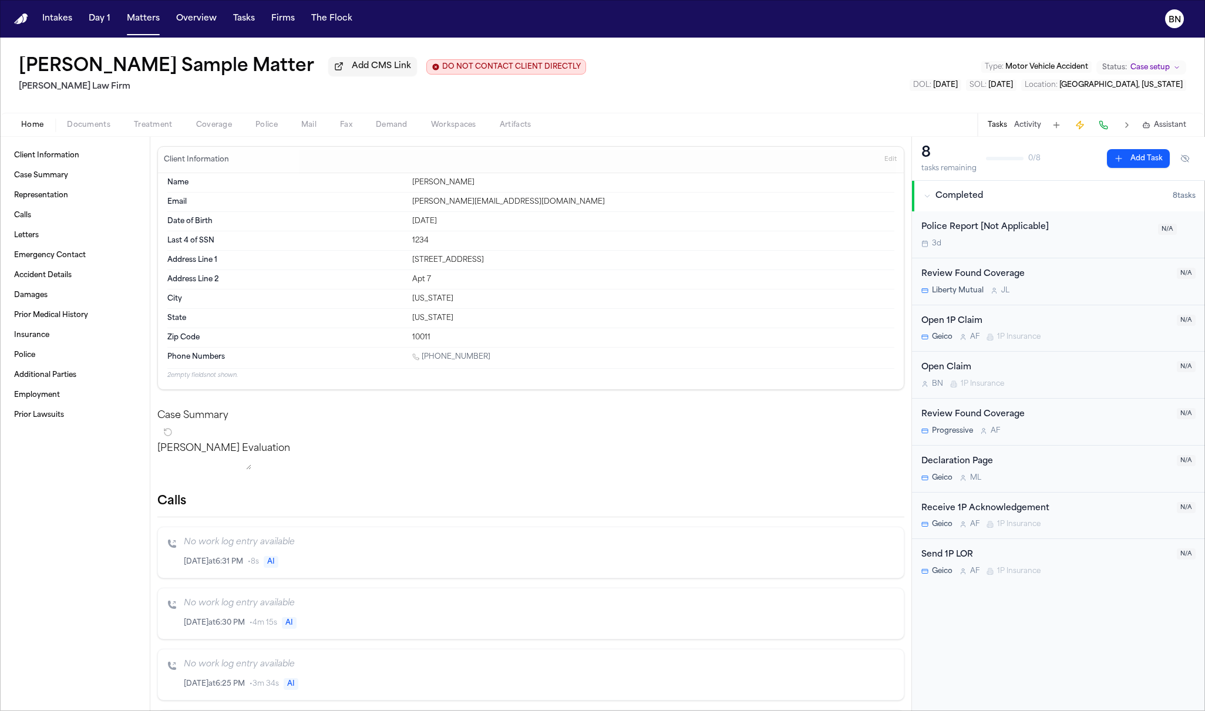
click at [280, 87] on h2 "[PERSON_NAME] Law Firm" at bounding box center [302, 87] width 567 height 14
drag, startPoint x: 288, startPoint y: 74, endPoint x: 277, endPoint y: 106, distance: 33.8
click at [277, 106] on div "[PERSON_NAME] Sample Matter Add CMS Link DO NOT CONTACT CLIENT DIRECTLY DO NOT …" at bounding box center [602, 75] width 1205 height 75
click at [352, 72] on span "Add CMS Link" at bounding box center [381, 66] width 59 height 12
paste input "**********"
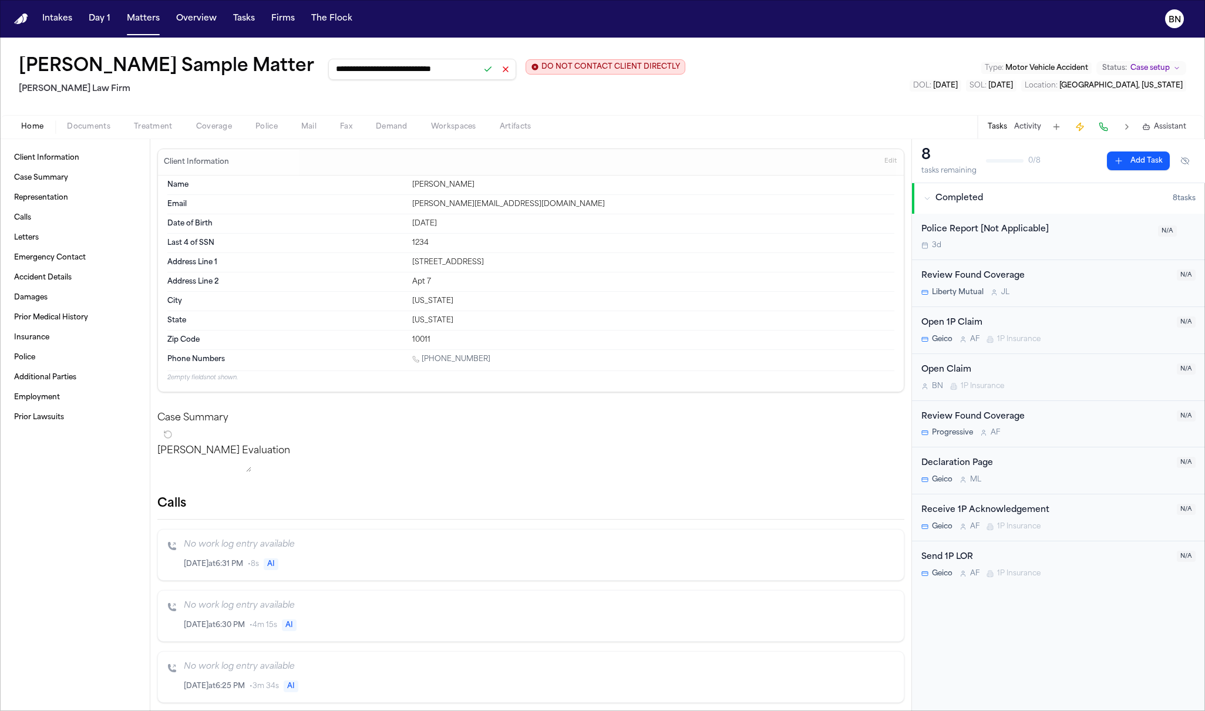
scroll to position [0, 8]
type input "**********"
click at [480, 70] on button at bounding box center [488, 69] width 16 height 16
click at [352, 71] on span "External CMS" at bounding box center [381, 66] width 58 height 12
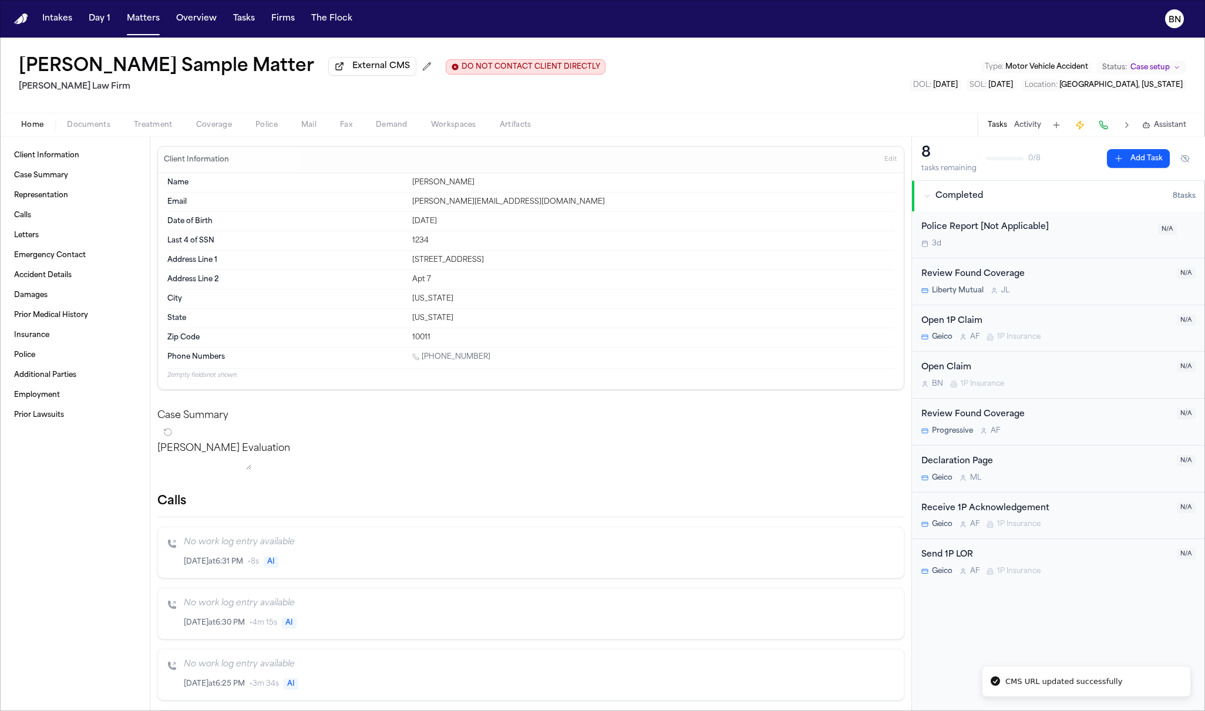
click at [352, 72] on span "External CMS" at bounding box center [381, 66] width 58 height 12
click at [186, 21] on button "Overview" at bounding box center [196, 18] width 50 height 21
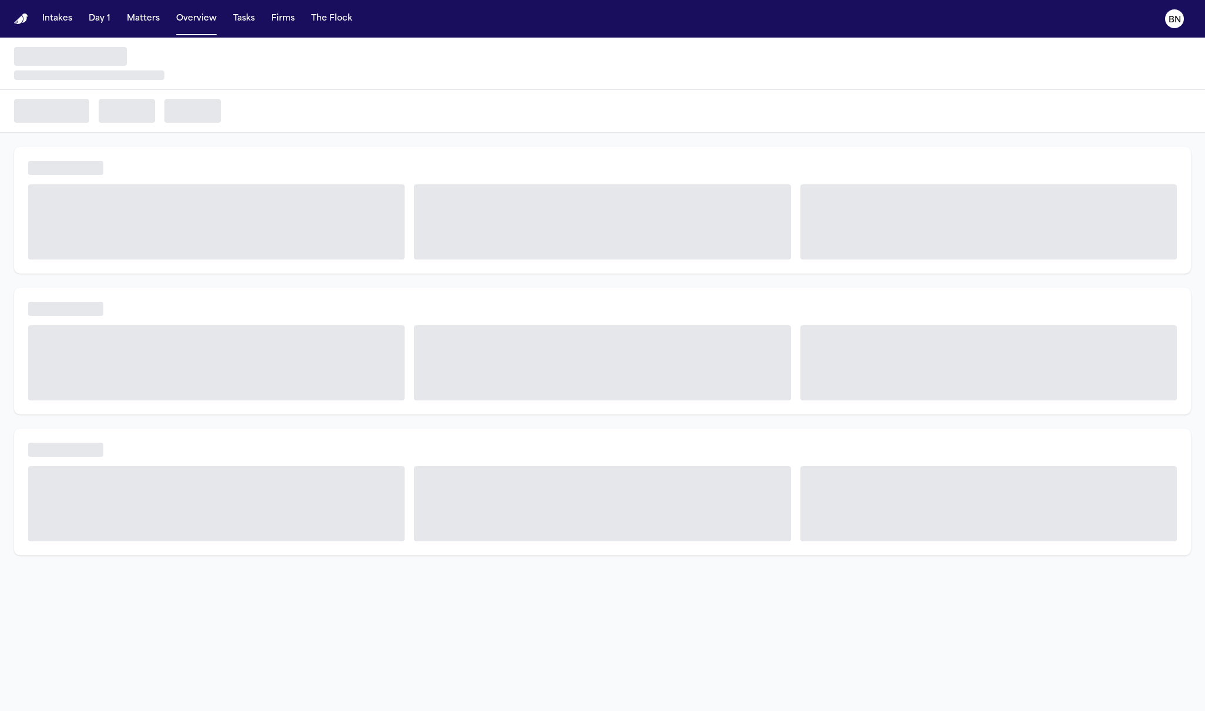
click at [239, 24] on button "Tasks" at bounding box center [243, 18] width 31 height 21
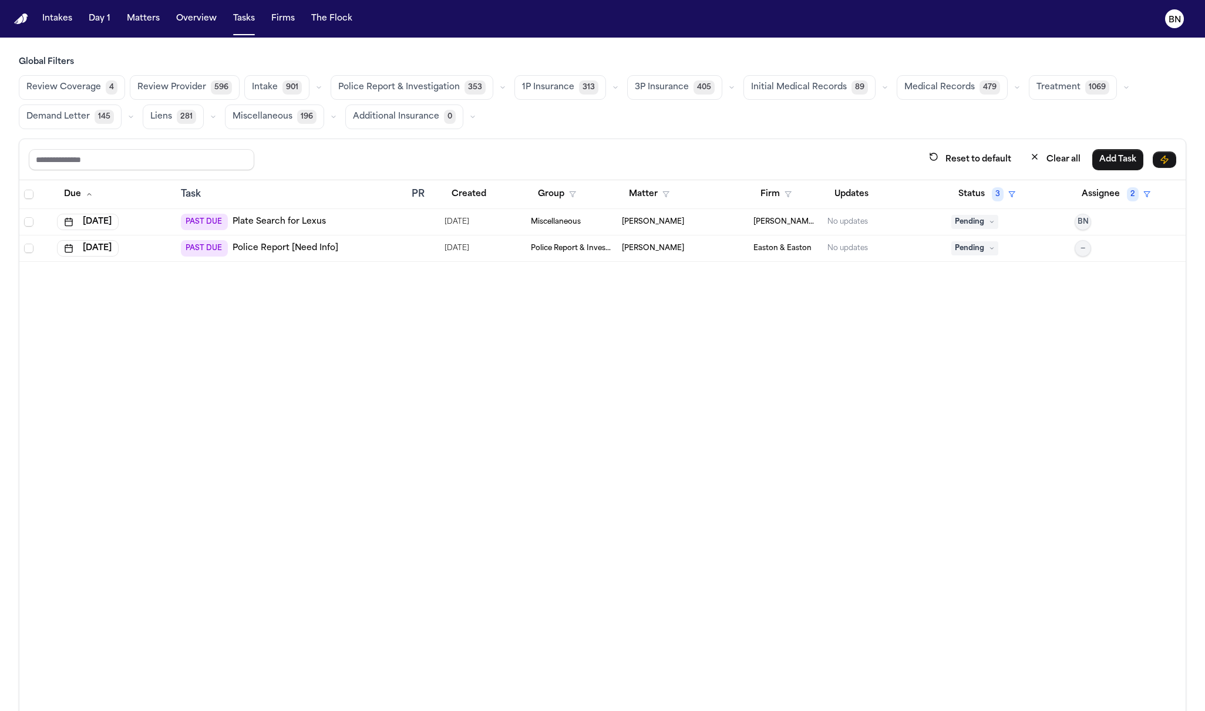
click at [608, 90] on button "button" at bounding box center [615, 87] width 14 height 14
click at [598, 119] on button "Open Claim 17" at bounding box center [573, 116] width 116 height 23
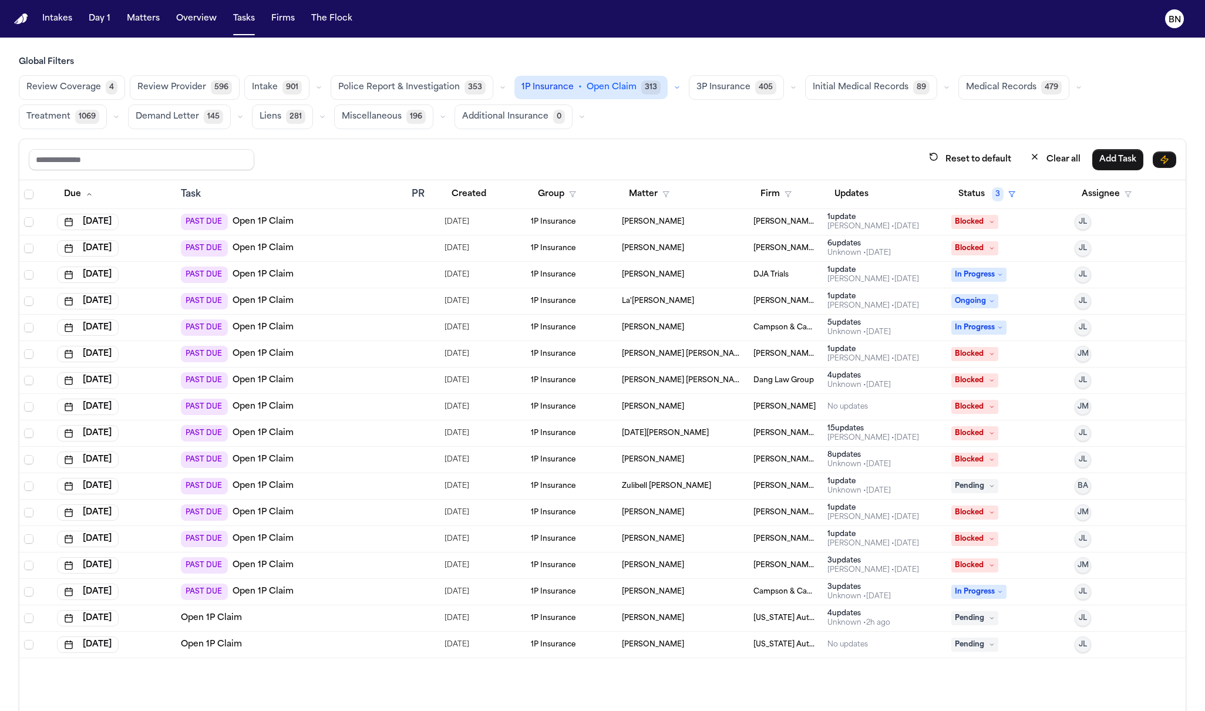
scroll to position [68, 0]
